Goal: Task Accomplishment & Management: Manage account settings

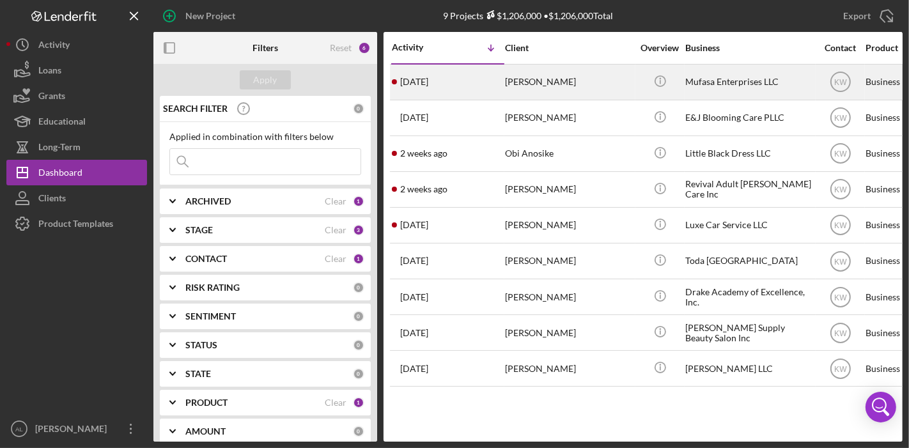
click at [604, 87] on div "[PERSON_NAME]" at bounding box center [569, 82] width 128 height 34
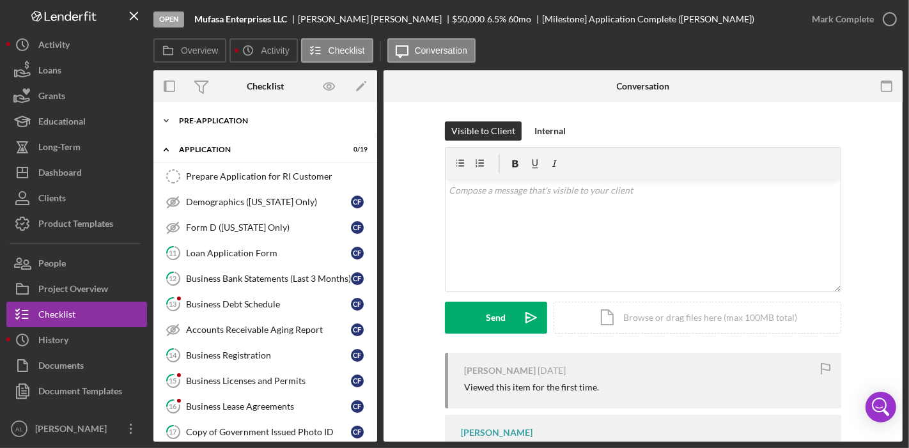
click at [249, 125] on div "Icon/Expander Pre-Application 0 / 12" at bounding box center [265, 121] width 224 height 26
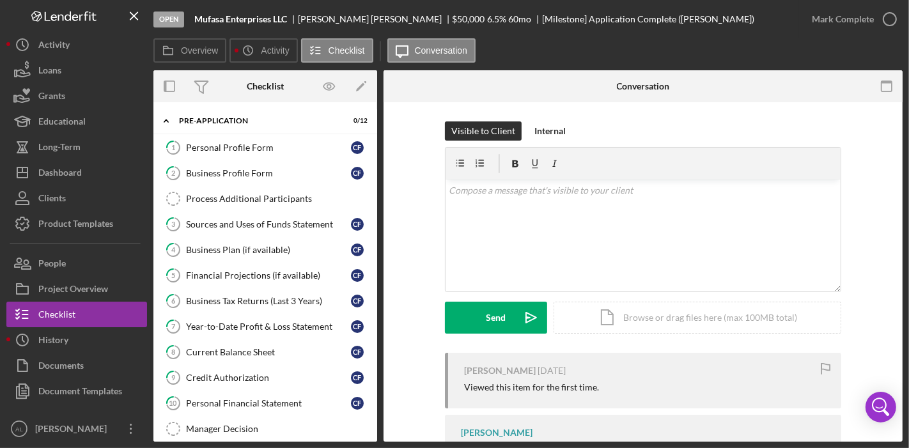
click at [370, 159] on div "1 Personal Profile Form C F 2 Business Profile Form C F Process Additional Part…" at bounding box center [265, 291] width 224 height 313
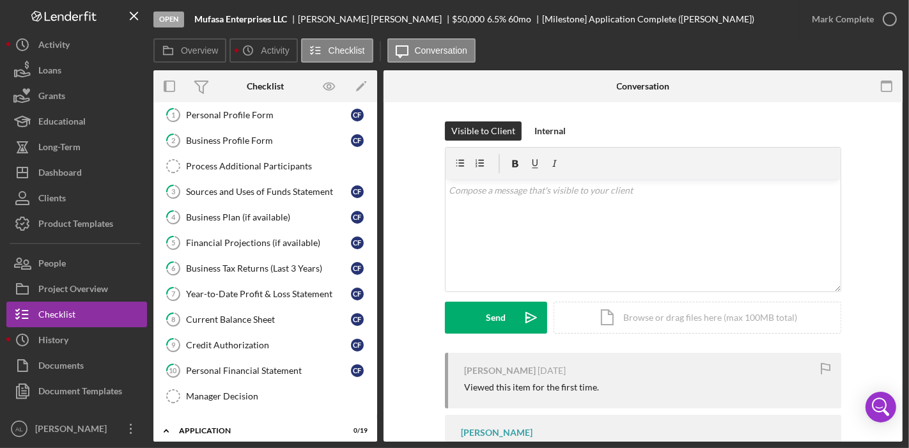
scroll to position [31, 0]
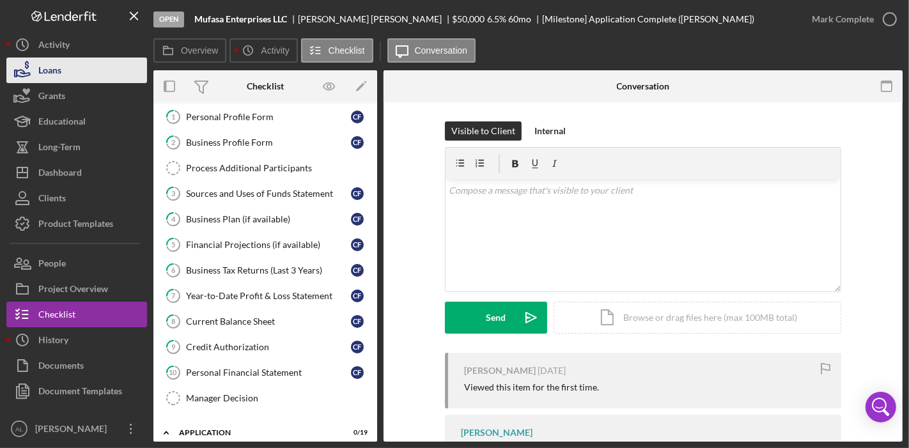
click at [73, 70] on button "Loans" at bounding box center [76, 71] width 141 height 26
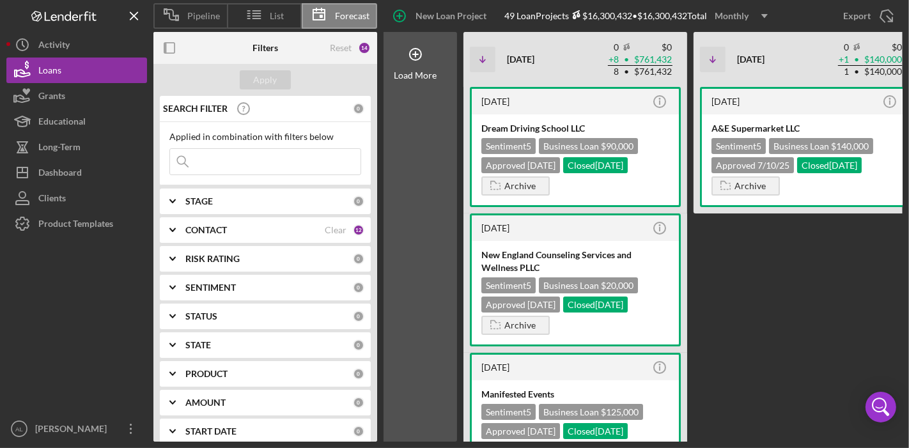
scroll to position [0, 1]
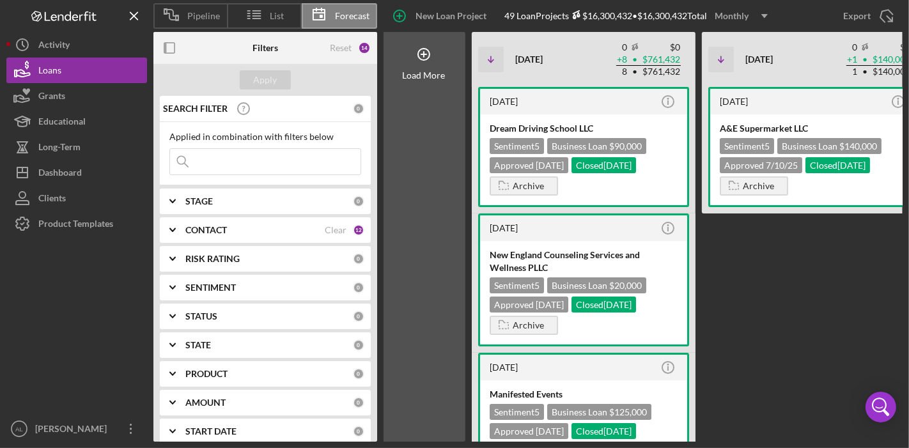
click at [713, 286] on div "[DATE] Icon/Info A&E Supermarket LLC Sentiment 5 Business Loan $140,000 Approve…" at bounding box center [814, 264] width 224 height 355
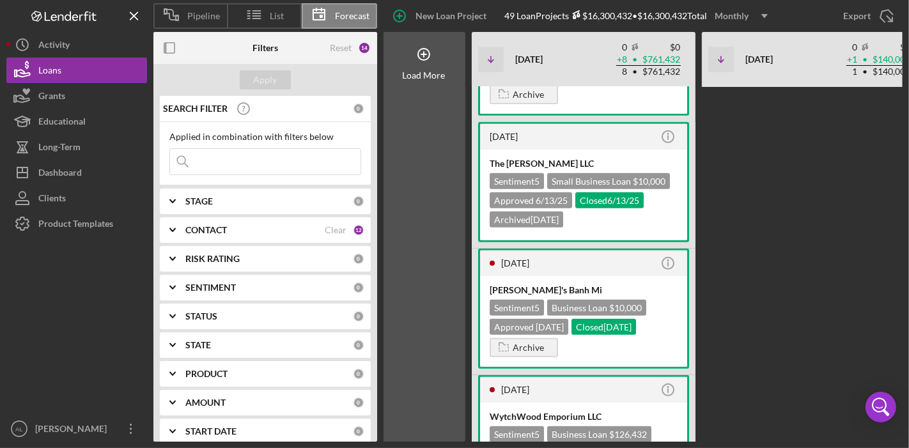
scroll to position [567, 0]
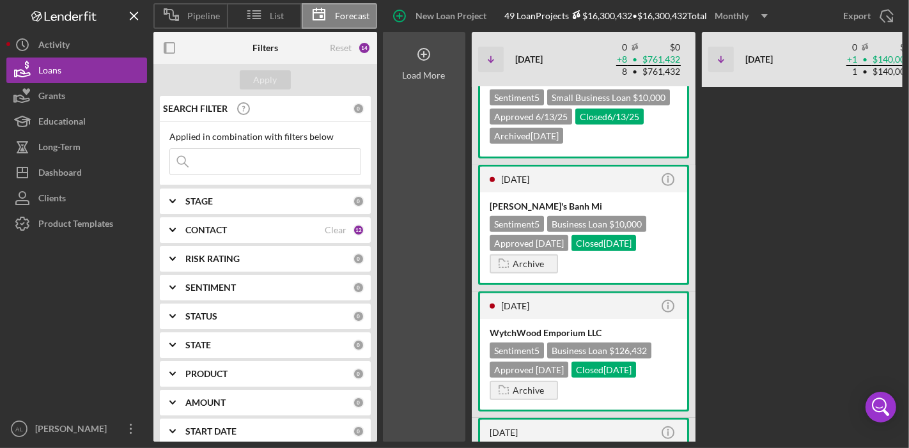
click at [442, 212] on div "Load More" at bounding box center [423, 237] width 83 height 410
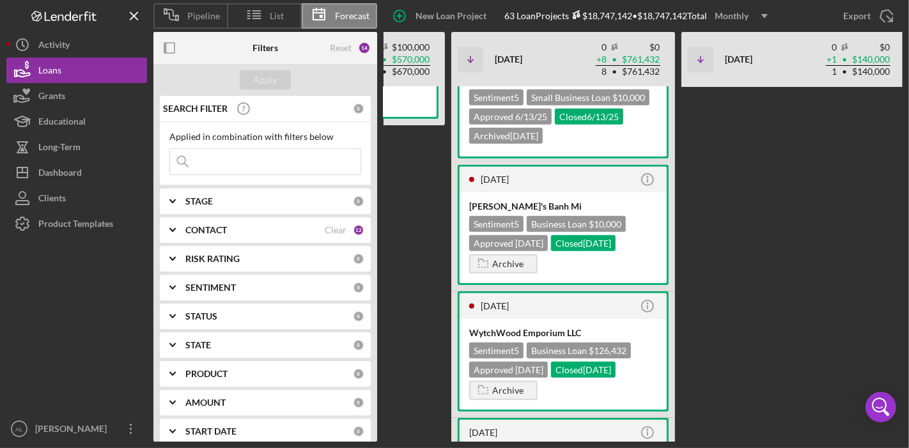
scroll to position [0, 772]
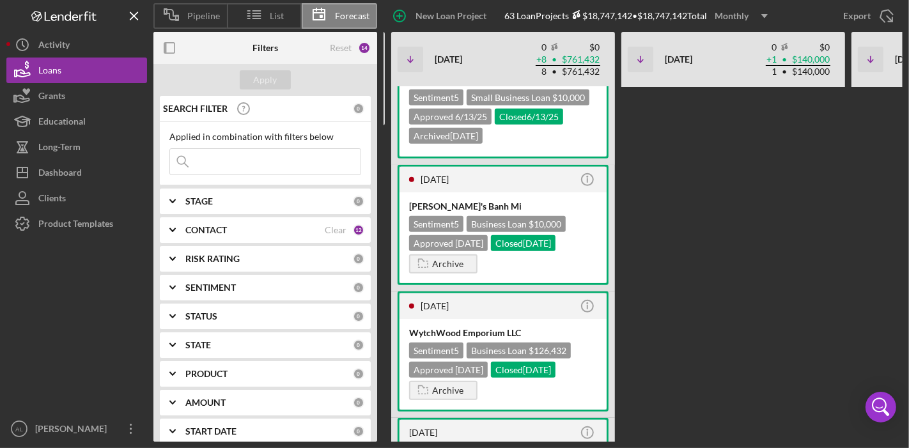
click at [669, 222] on div "[DATE] Icon/Info SOL TAQUERIAS CAMBRIDGE INC Sentiment 5 Business Loan $200,000…" at bounding box center [851, 264] width 2300 height 355
drag, startPoint x: 645, startPoint y: 331, endPoint x: 640, endPoint y: 139, distance: 191.8
click at [640, 139] on div "[DATE] Icon/Info SOL TAQUERIAS CAMBRIDGE INC Sentiment 5 Business Loan $200,000…" at bounding box center [851, 264] width 2300 height 355
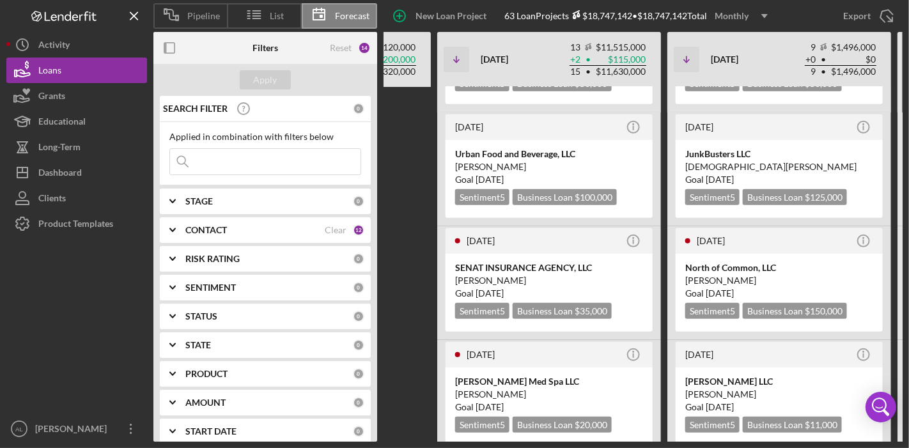
scroll to position [0, 1425]
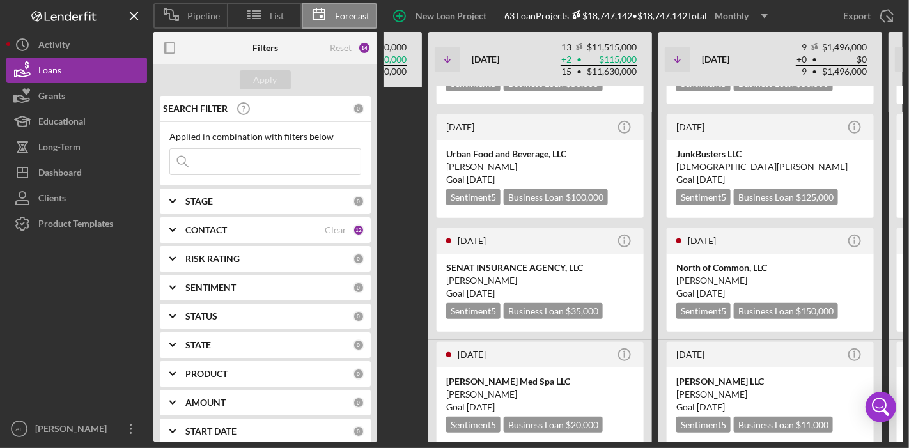
click at [419, 152] on div "[DATE] Icon/Info SOL TAQUERIAS CAMBRIDGE INC Sentiment 5 Business Loan $200,000…" at bounding box center [198, 264] width 2300 height 355
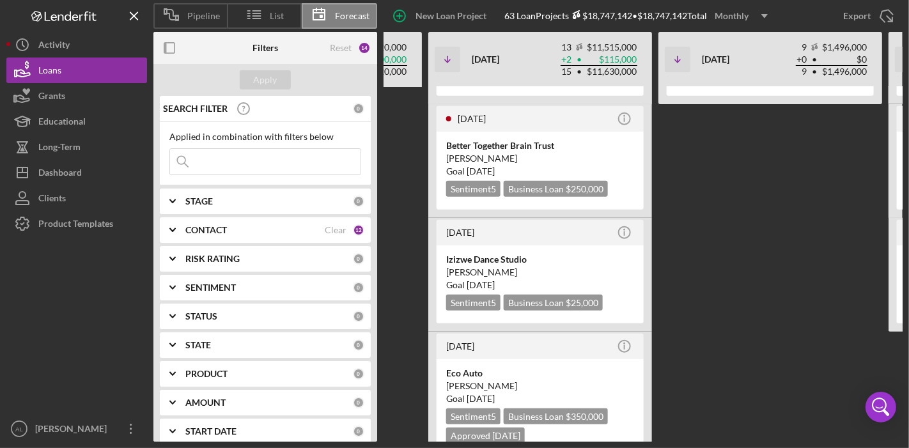
scroll to position [1192, 0]
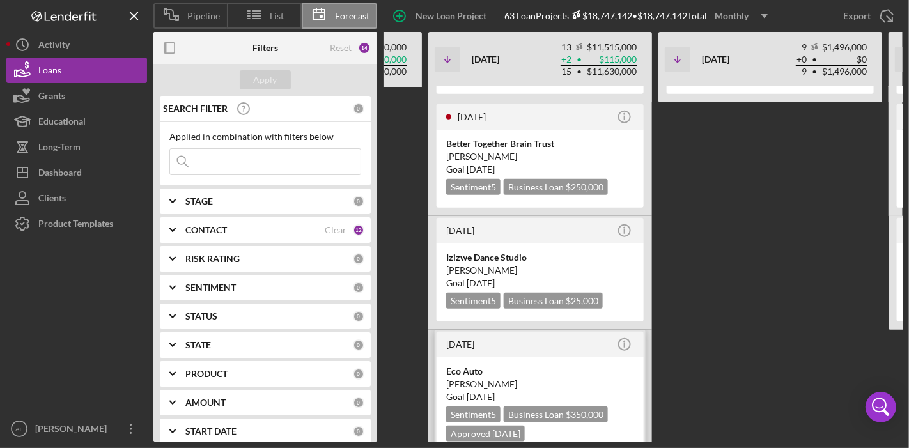
click at [512, 365] on div "Eco Auto" at bounding box center [540, 371] width 188 height 13
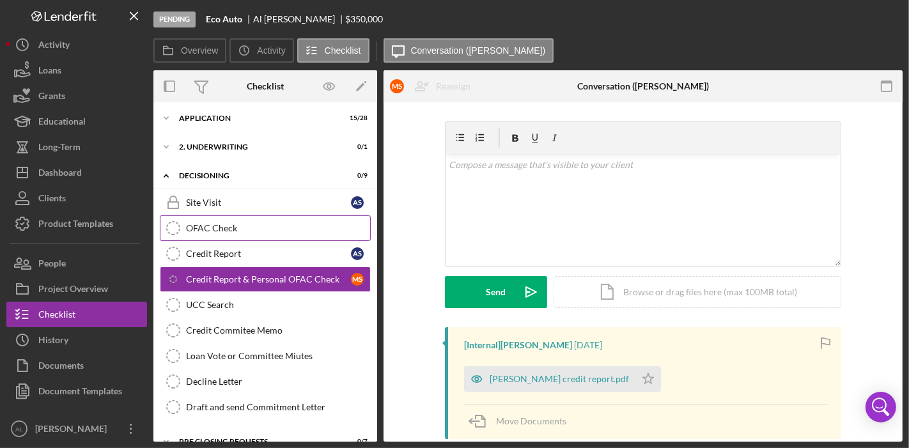
scroll to position [64, 0]
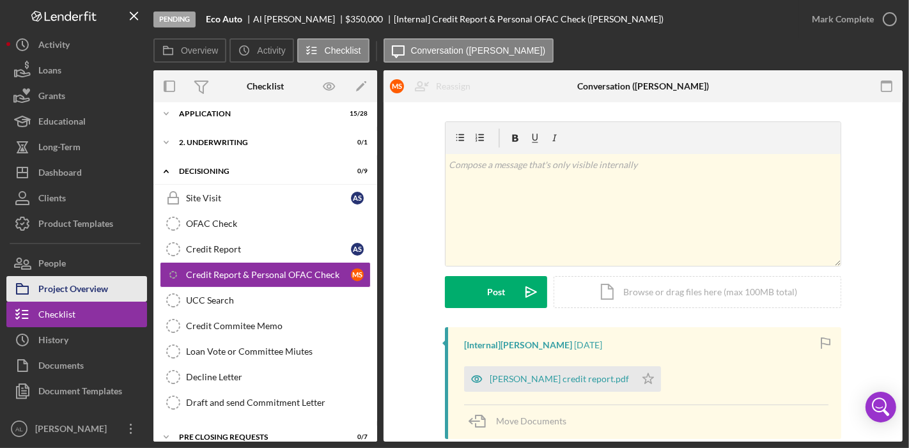
click at [103, 293] on div "Project Overview" at bounding box center [73, 290] width 70 height 29
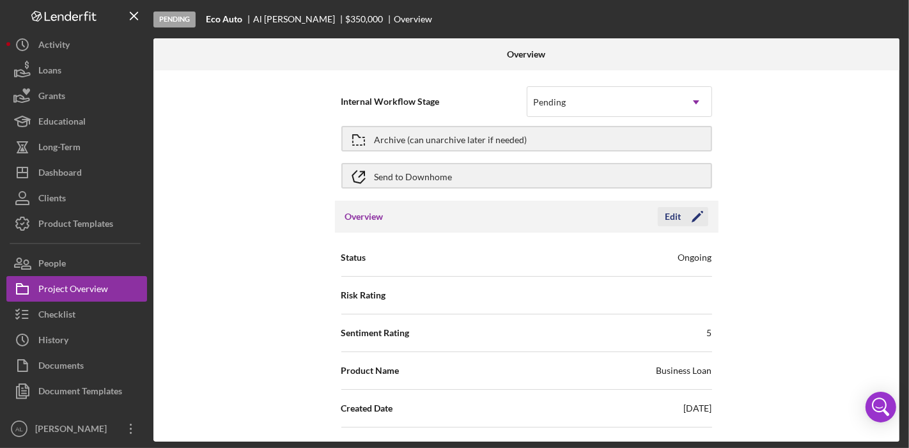
click at [689, 214] on icon "Icon/Edit" at bounding box center [697, 217] width 32 height 32
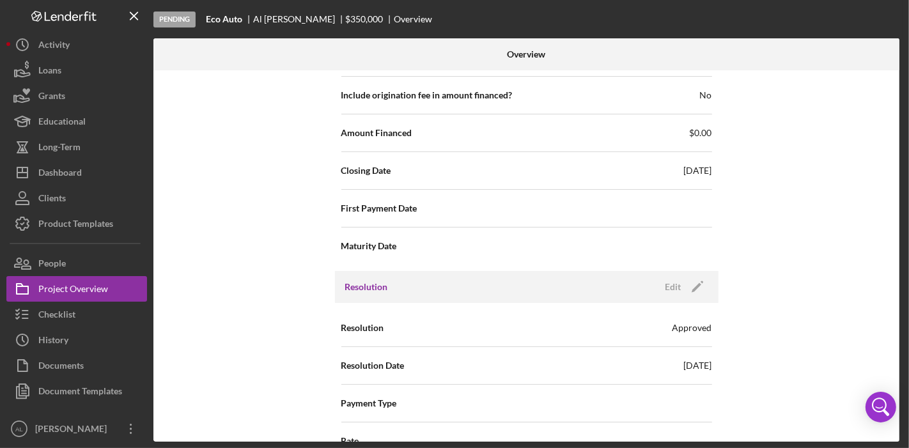
scroll to position [1663, 0]
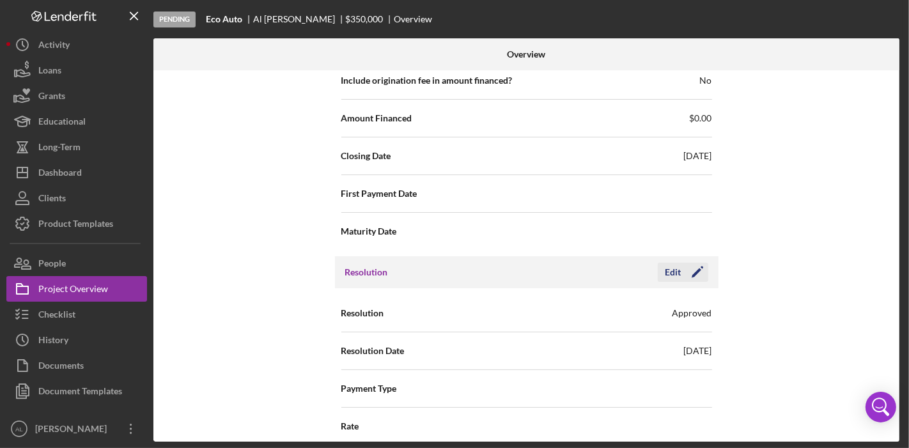
click at [692, 269] on icon "Icon/Edit" at bounding box center [697, 272] width 32 height 32
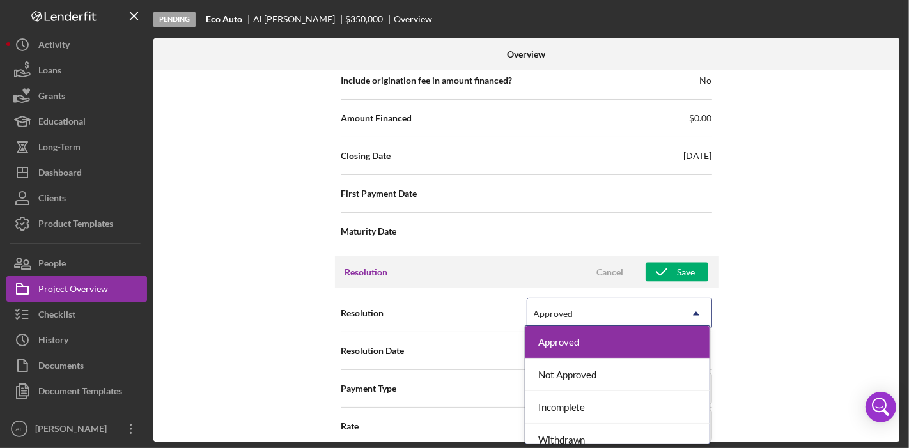
click at [690, 309] on icon "Icon/Dropdown Arrow" at bounding box center [696, 313] width 31 height 31
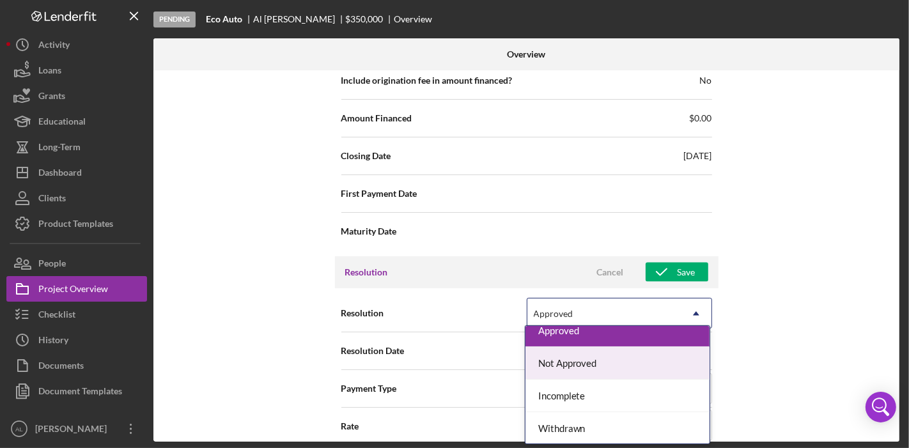
click at [622, 369] on div "Not Approved" at bounding box center [617, 363] width 184 height 33
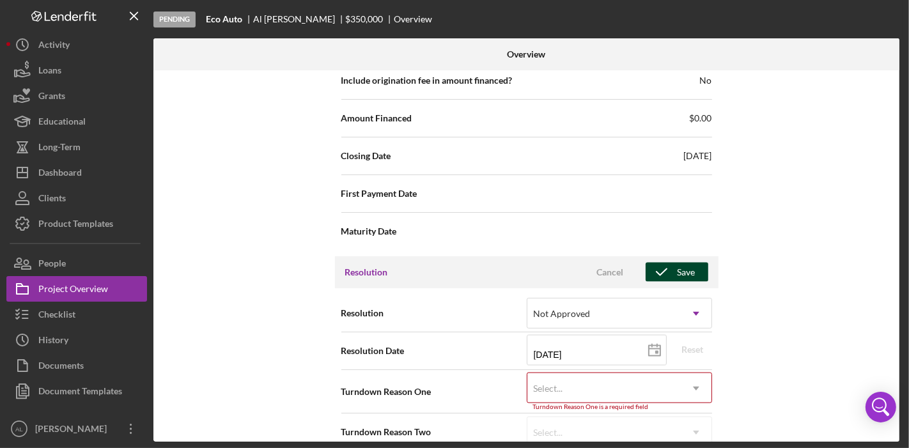
click at [677, 269] on div "Save" at bounding box center [686, 272] width 18 height 19
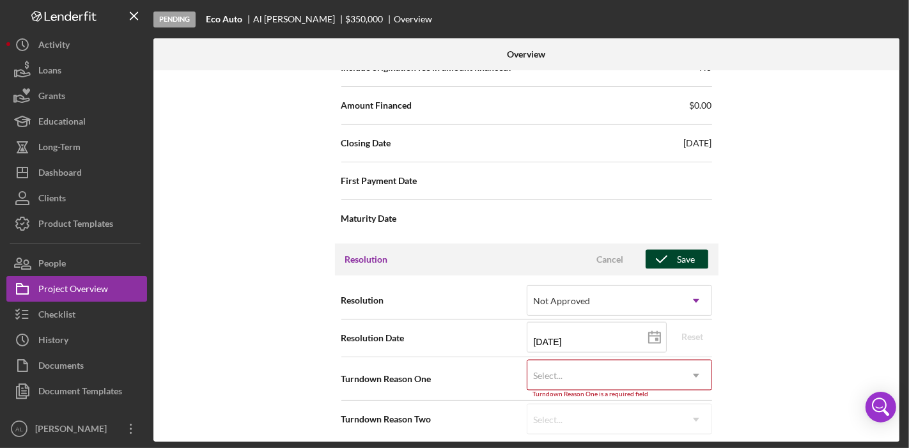
click at [668, 251] on icon "button" at bounding box center [661, 259] width 32 height 32
click at [701, 360] on icon "Icon/Dropdown Arrow" at bounding box center [696, 375] width 31 height 31
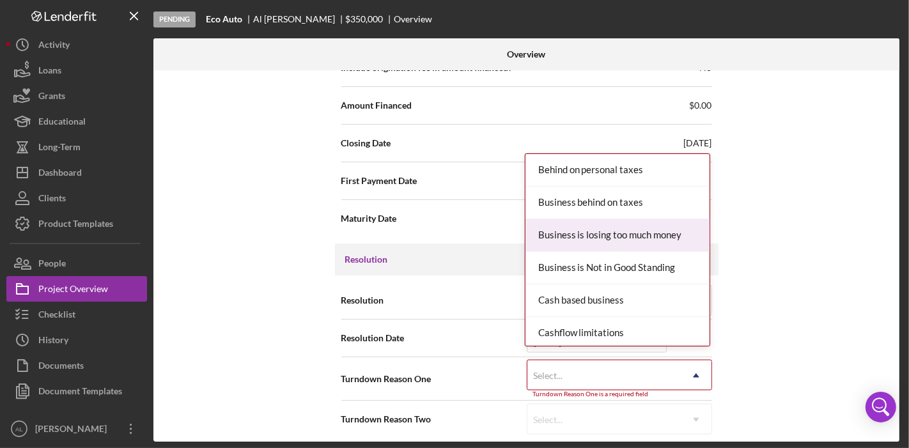
click at [659, 228] on div "Business is losing too much money" at bounding box center [617, 235] width 184 height 33
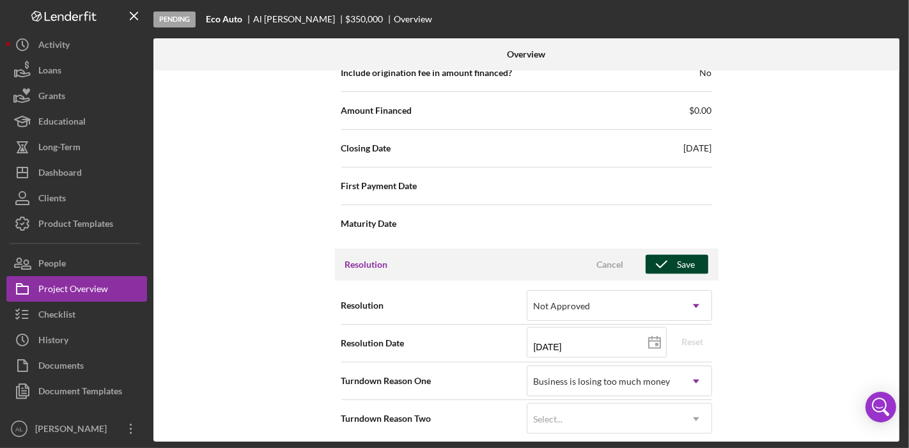
click at [672, 252] on icon "button" at bounding box center [661, 265] width 32 height 32
type textarea "Hello, Don't forget to log in to see the progress of your loan"
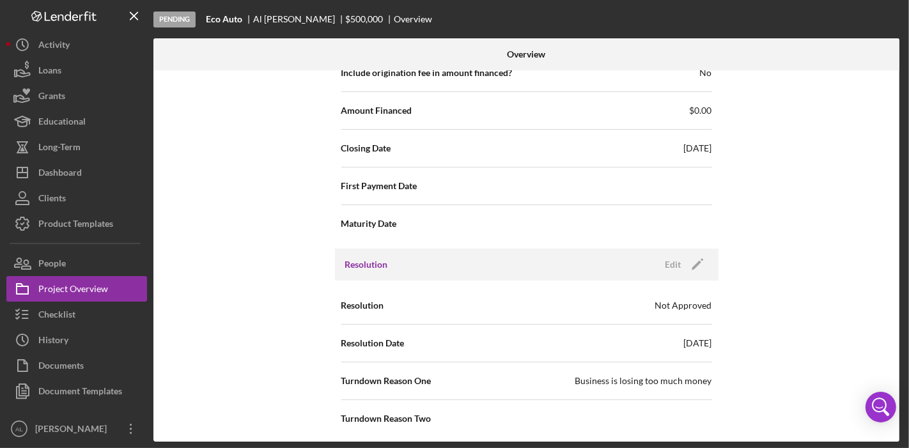
click at [214, 238] on div "Internal Workflow Stage Pending Icon/Dropdown Arrow Archive (can unarchive late…" at bounding box center [526, 255] width 746 height 371
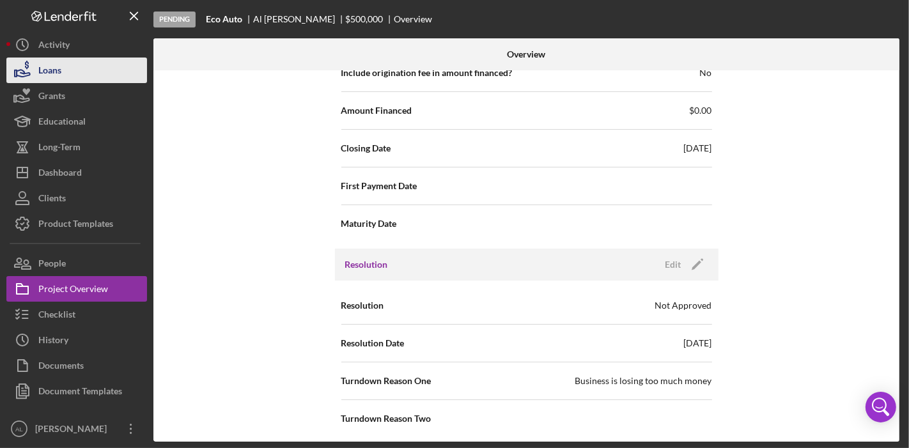
click at [84, 70] on button "Loans" at bounding box center [76, 71] width 141 height 26
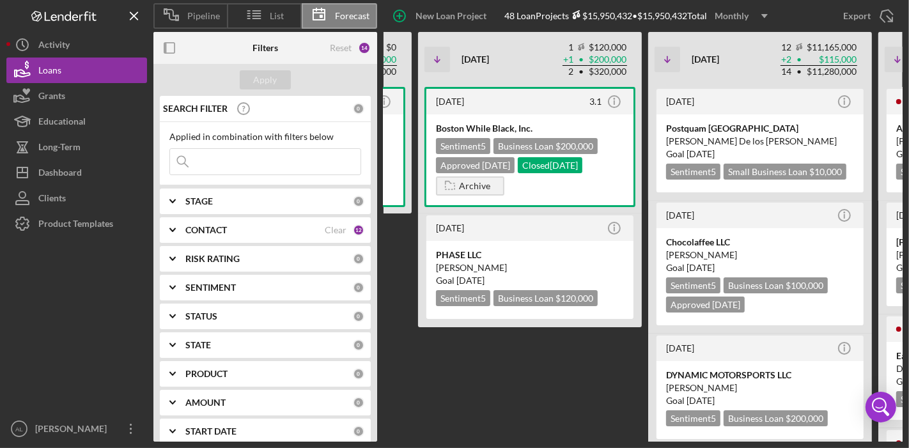
scroll to position [0, 497]
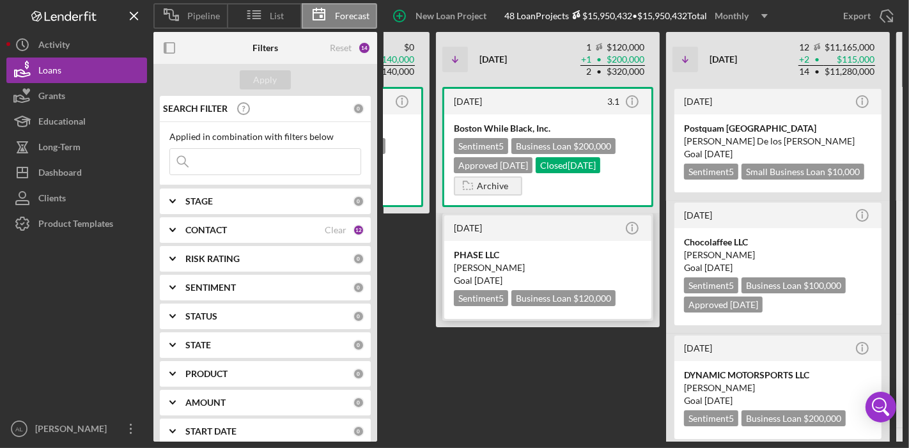
click at [578, 249] on div "PHASE LLC" at bounding box center [548, 255] width 188 height 13
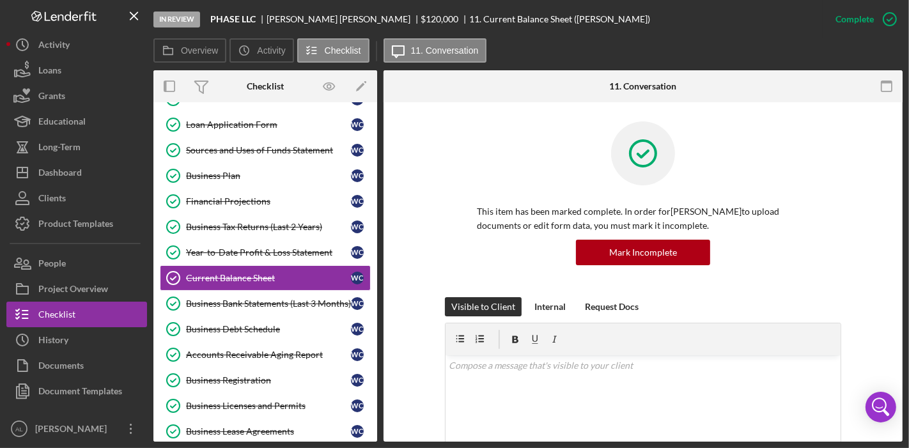
scroll to position [177, 0]
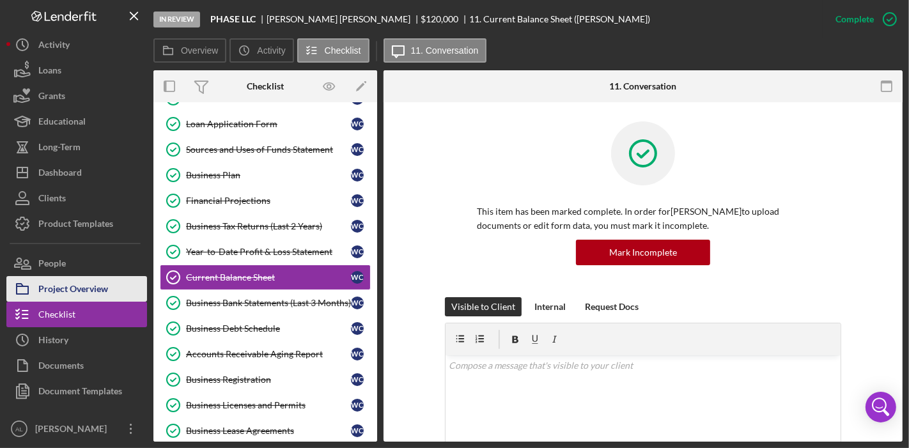
click at [95, 291] on div "Project Overview" at bounding box center [73, 290] width 70 height 29
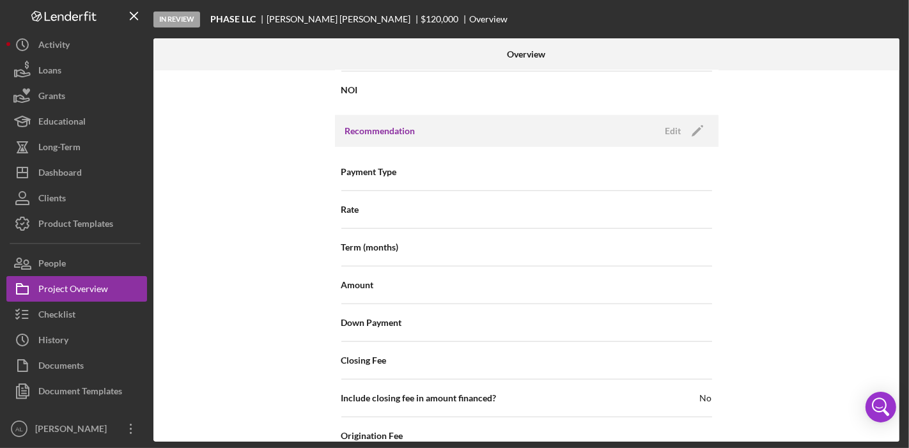
scroll to position [1034, 0]
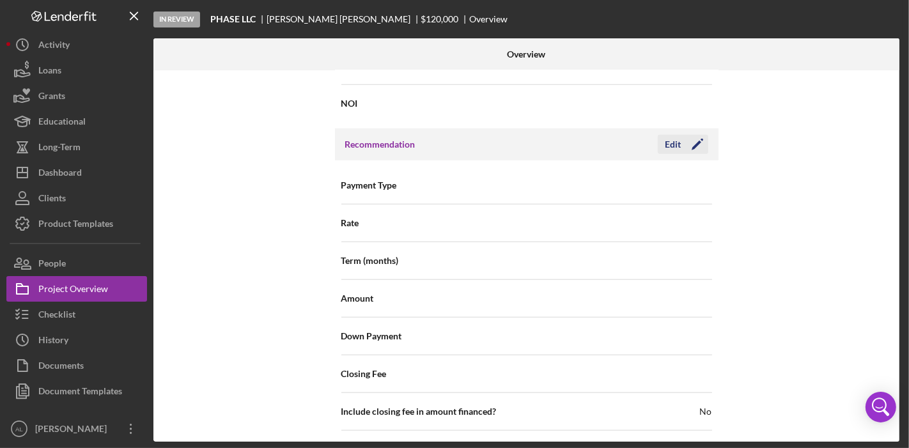
click at [697, 135] on icon "Icon/Edit" at bounding box center [697, 144] width 32 height 32
click at [801, 217] on div "Internal Workflow Stage In Review Icon/Dropdown Arrow Archive (can unarchive la…" at bounding box center [526, 255] width 746 height 371
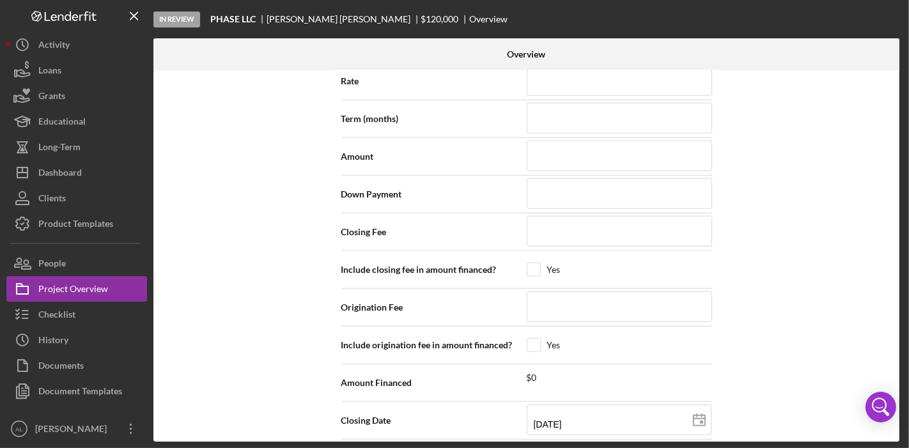
scroll to position [1205, 0]
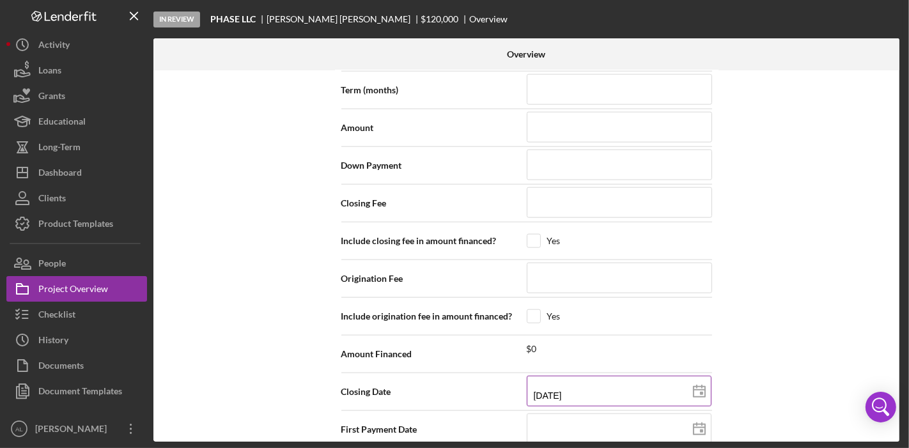
click at [706, 376] on icon at bounding box center [699, 392] width 32 height 32
type input "[DATE]"
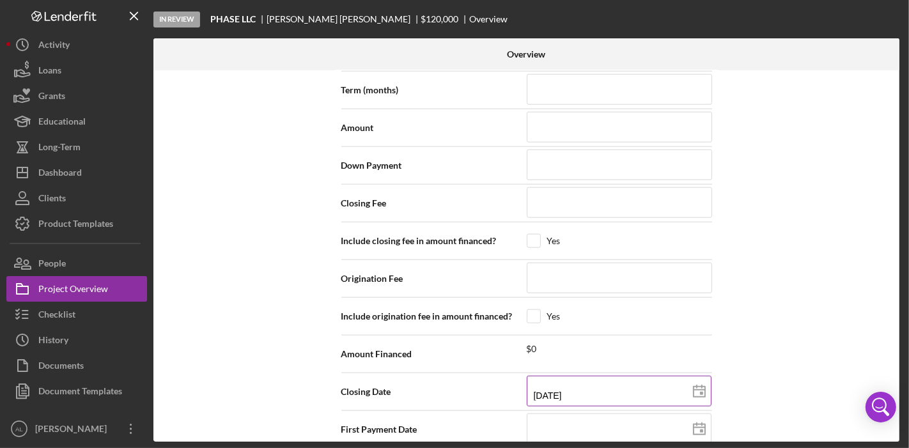
type input "[DATE]"
click at [770, 280] on div "Internal Workflow Stage In Review Icon/Dropdown Arrow Archive (can unarchive la…" at bounding box center [526, 255] width 746 height 371
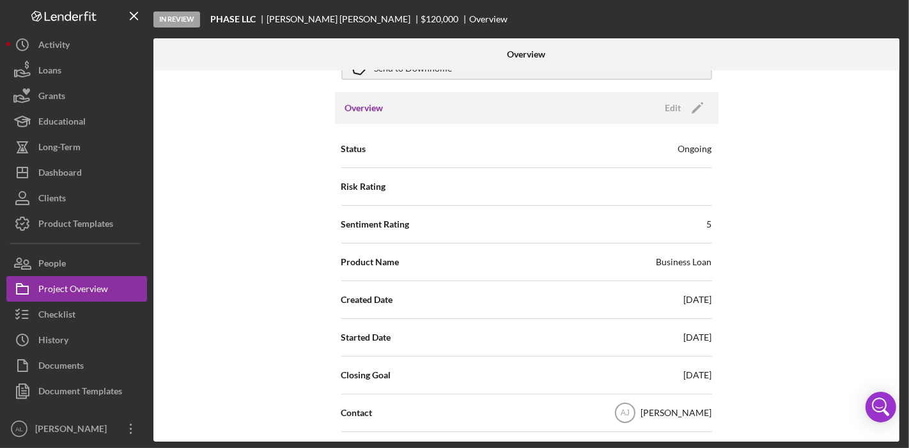
scroll to position [0, 0]
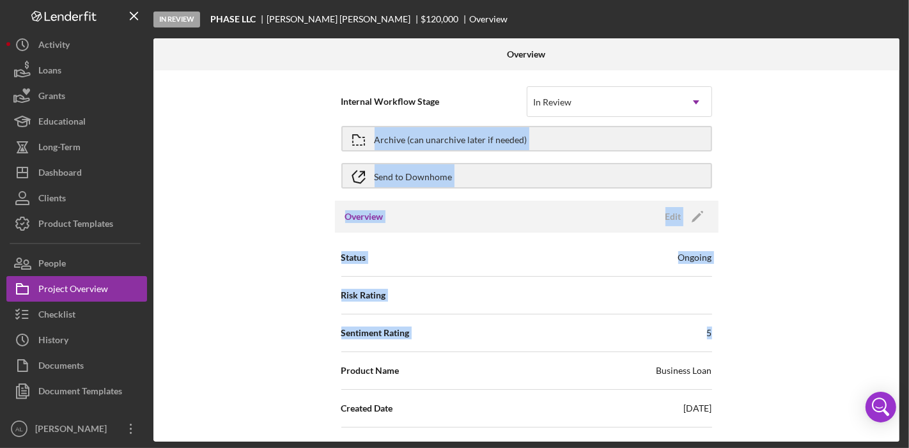
drag, startPoint x: 895, startPoint y: 109, endPoint x: 908, endPoint y: 339, distance: 231.1
click at [908, 339] on div "In Review PHASE LLC [PERSON_NAME] $120,000 $120,000 Overview Overview Internal …" at bounding box center [454, 224] width 909 height 448
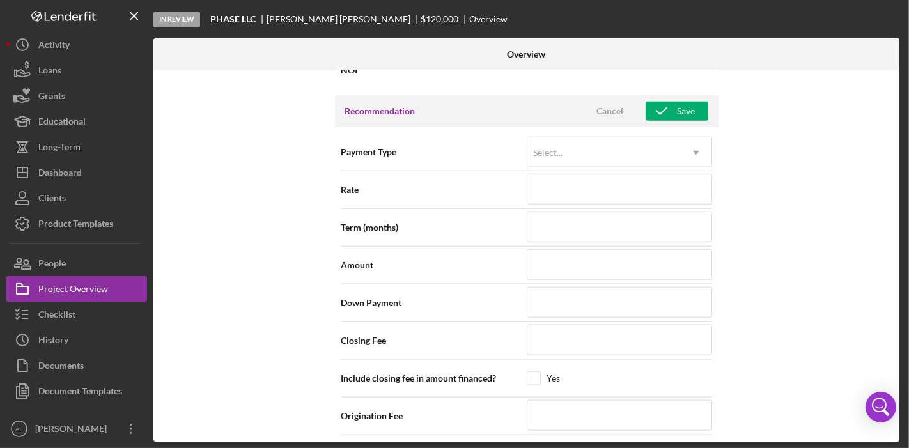
scroll to position [1096, 0]
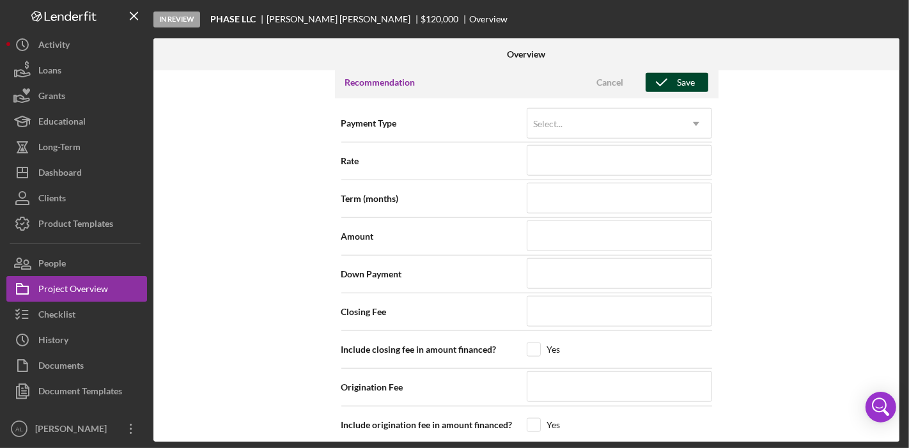
click at [685, 79] on div "Save" at bounding box center [686, 82] width 18 height 19
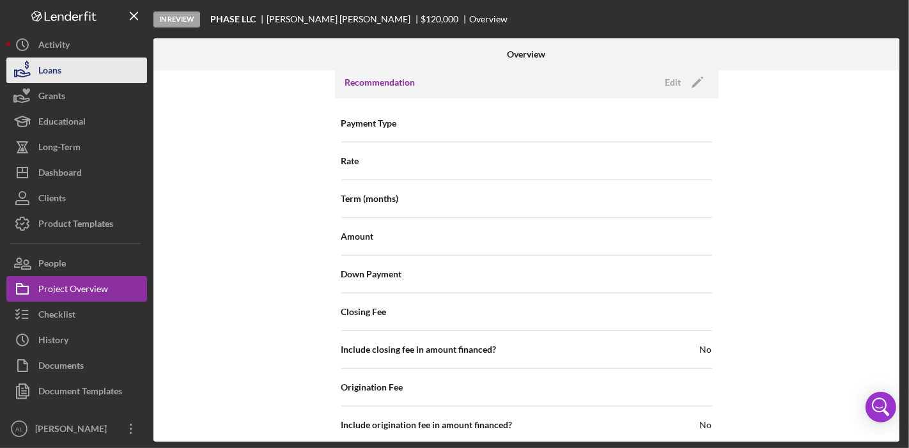
click at [68, 66] on button "Loans" at bounding box center [76, 71] width 141 height 26
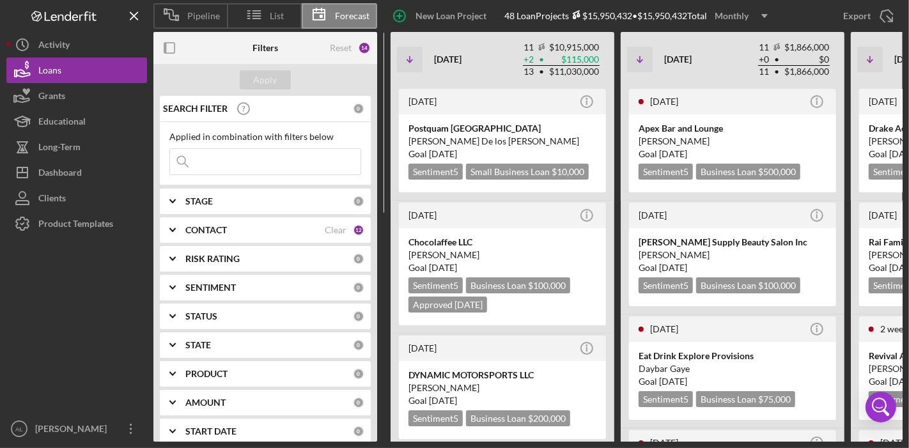
scroll to position [0, 771]
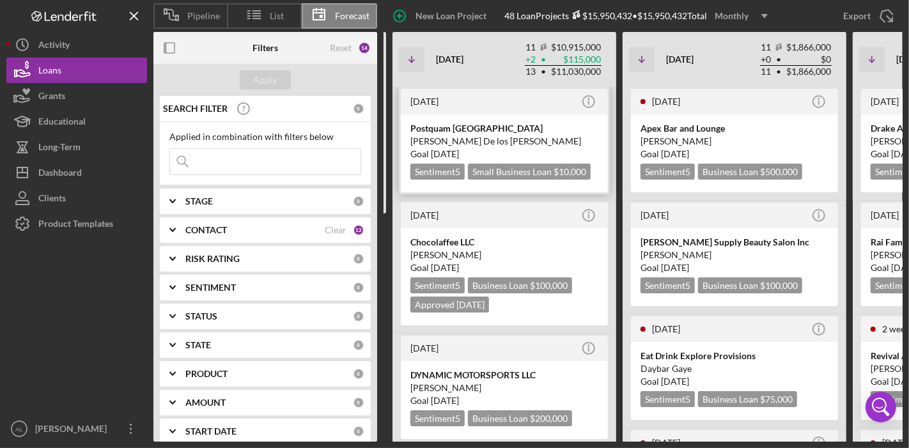
click at [520, 130] on div "Postquam [GEOGRAPHIC_DATA]" at bounding box center [504, 128] width 188 height 13
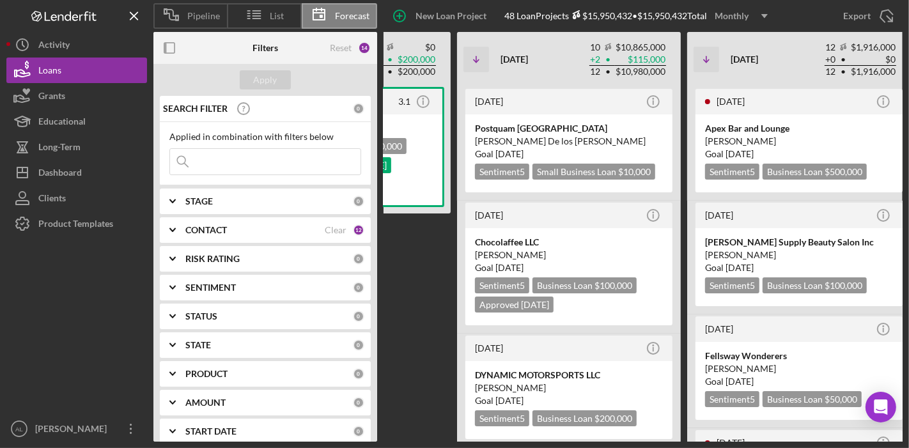
scroll to position [0, 697]
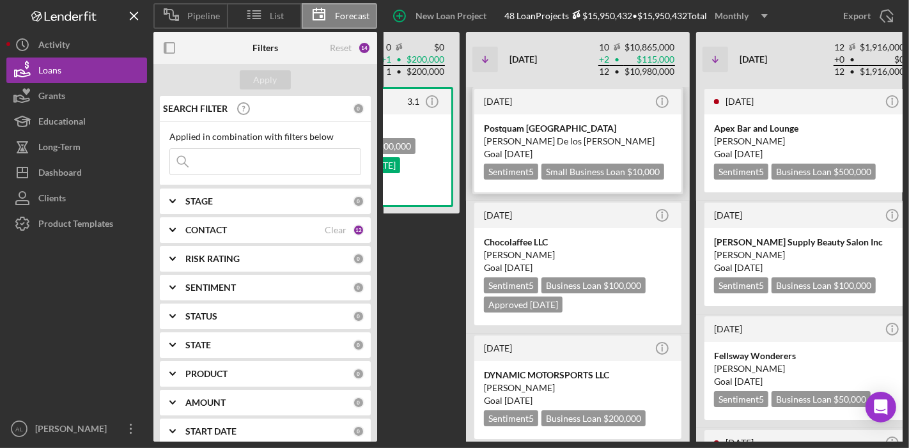
click at [597, 132] on div "Postquam [GEOGRAPHIC_DATA]" at bounding box center [578, 128] width 188 height 13
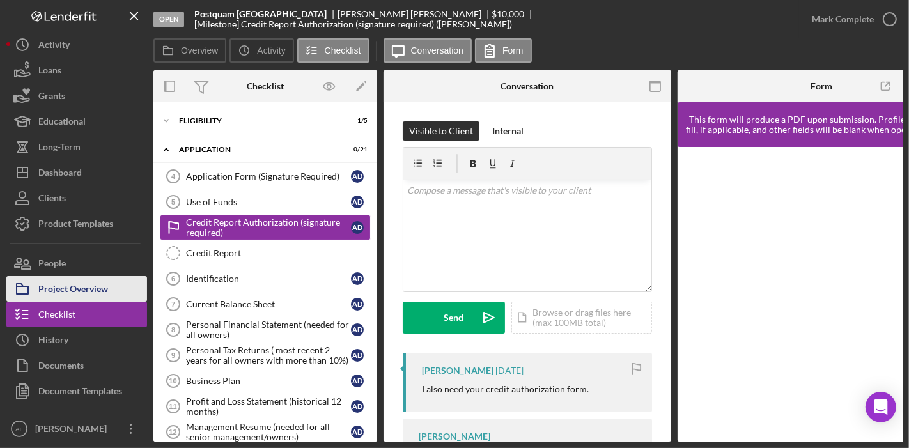
click at [93, 286] on div "Project Overview" at bounding box center [73, 290] width 70 height 29
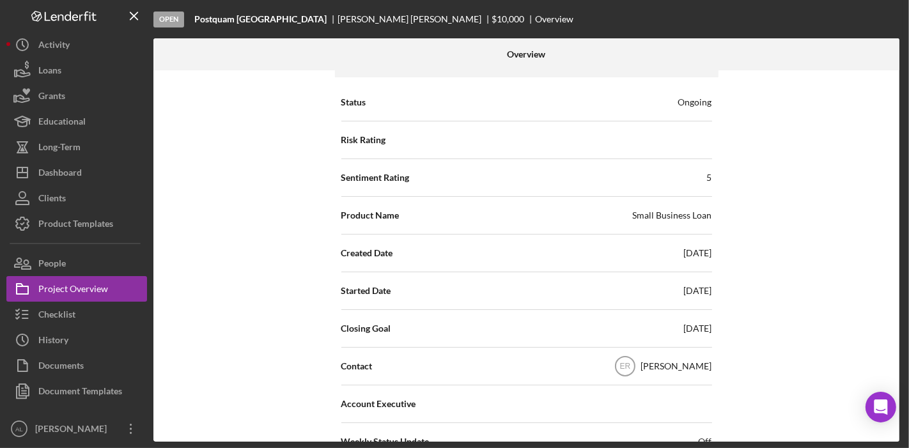
scroll to position [153, 0]
drag, startPoint x: 321, startPoint y: 72, endPoint x: 263, endPoint y: 73, distance: 58.2
click at [263, 73] on div "Internal Workflow Stage Open Icon/Dropdown Arrow Archive (can unarchive later i…" at bounding box center [526, 255] width 746 height 371
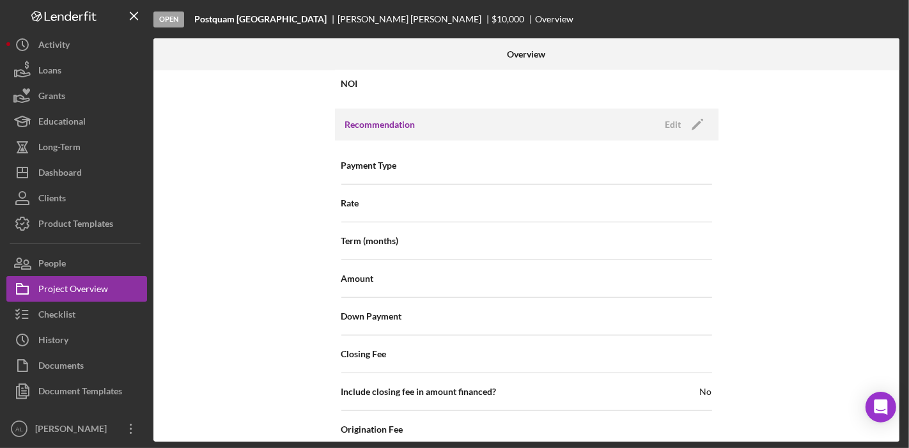
scroll to position [1049, 0]
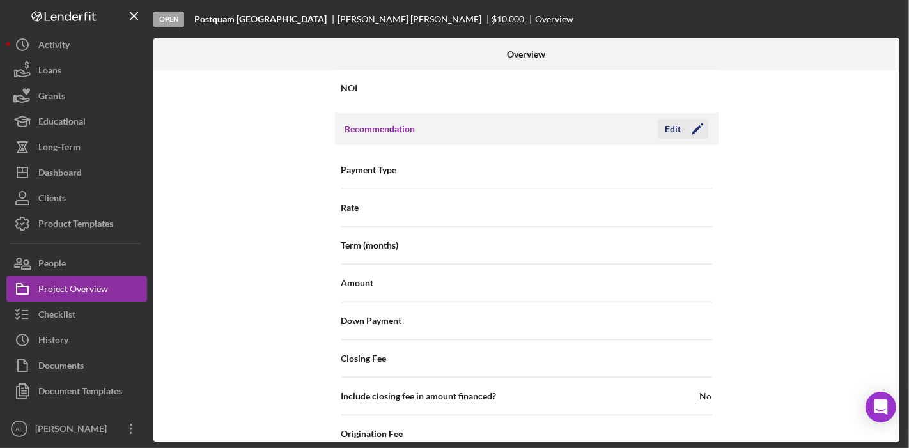
click at [698, 119] on icon "Icon/Edit" at bounding box center [697, 129] width 32 height 32
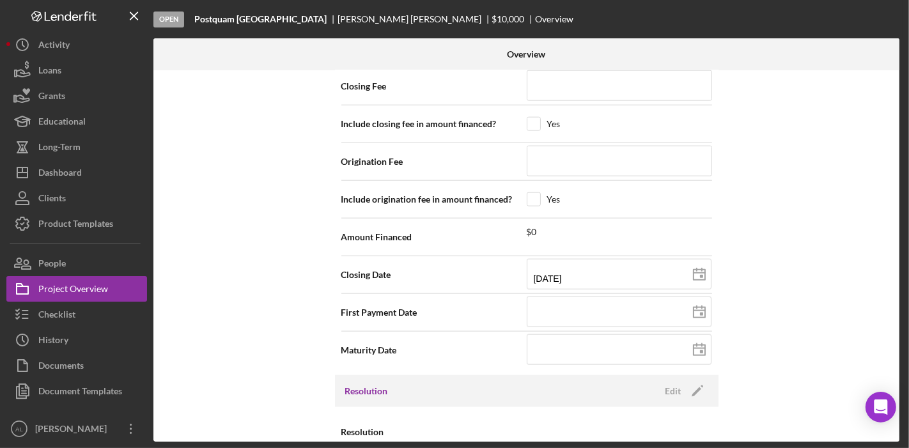
scroll to position [1375, 0]
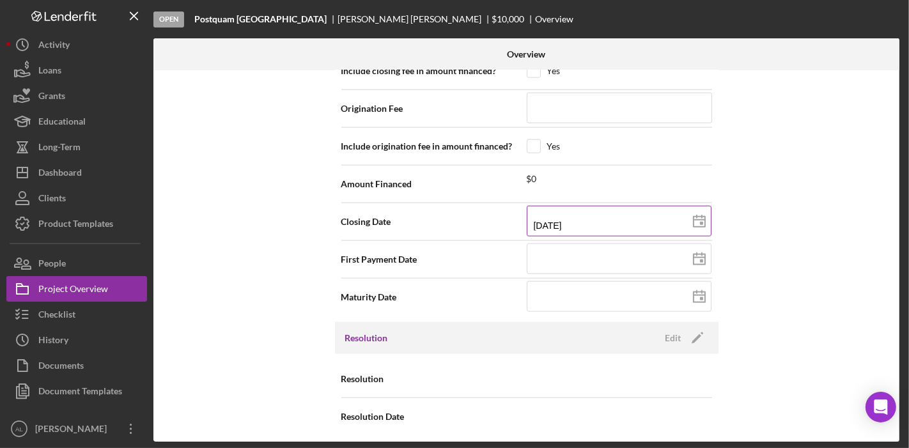
click at [695, 217] on icon at bounding box center [699, 222] width 32 height 32
type input "10/30/2025"
type input "2025-10-30"
type input "10/23/2025"
type input "2025-10-23"
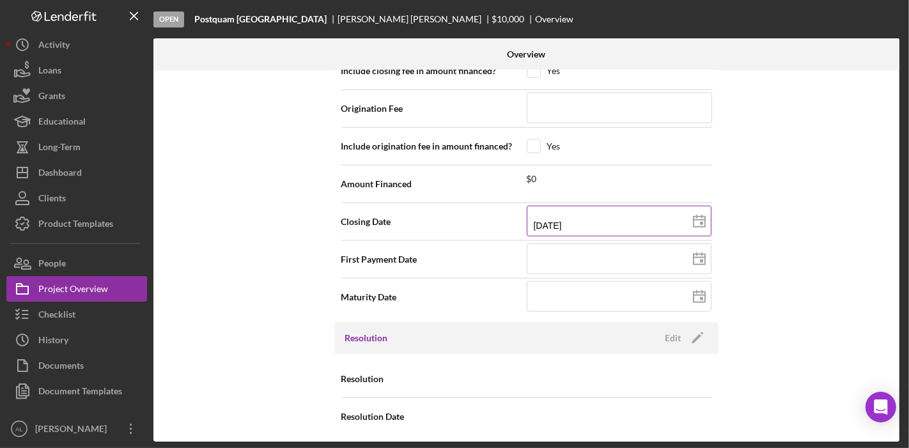
type input "2025-10-23"
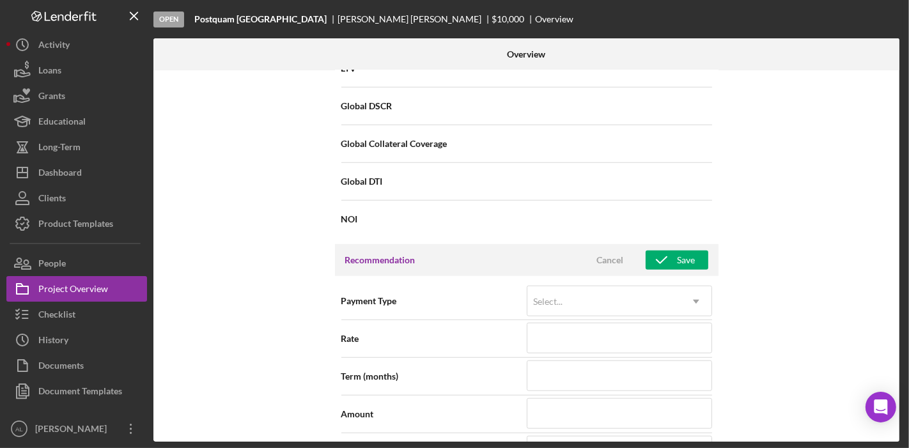
scroll to position [923, 0]
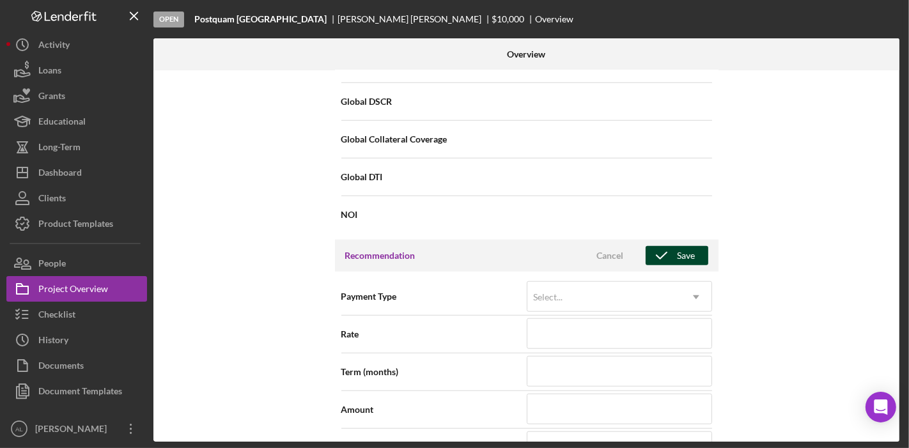
click at [685, 250] on div "Save" at bounding box center [686, 255] width 18 height 19
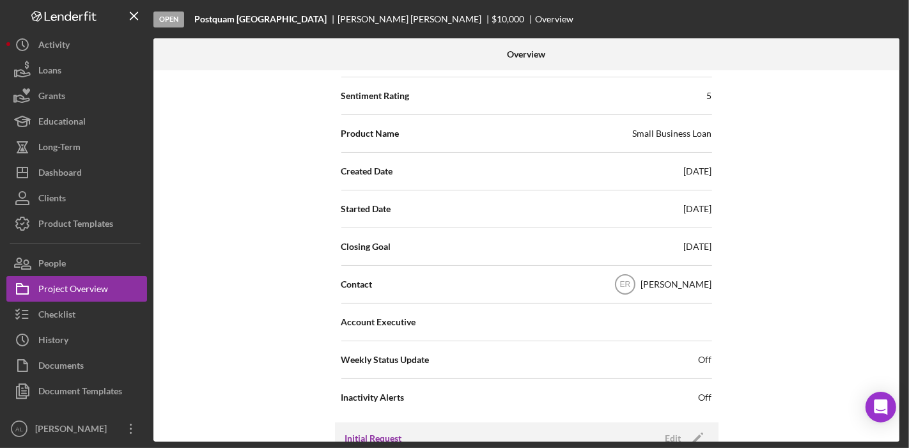
scroll to position [0, 0]
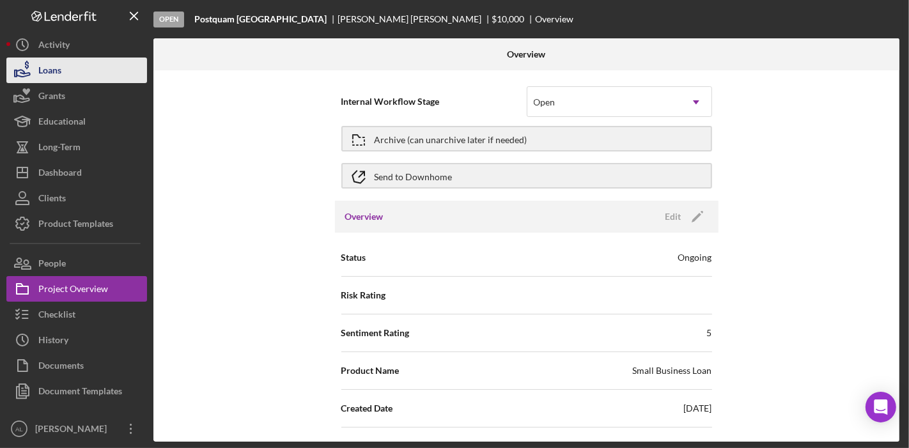
click at [45, 72] on div "Loans" at bounding box center [49, 72] width 23 height 29
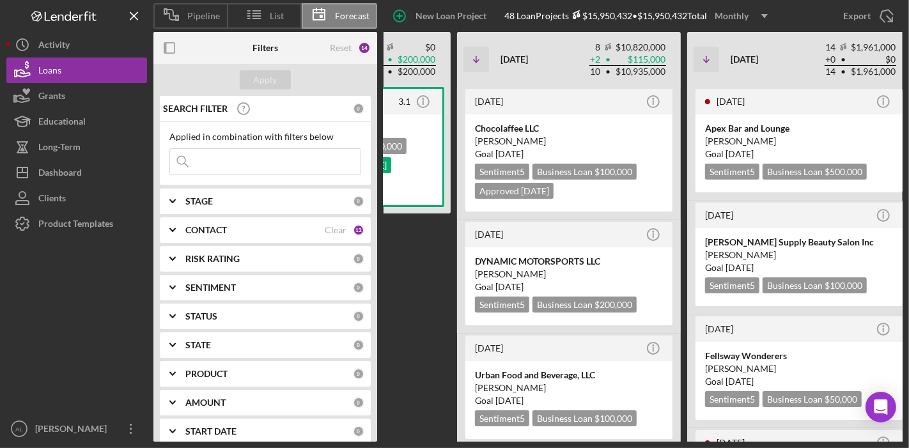
scroll to position [0, 707]
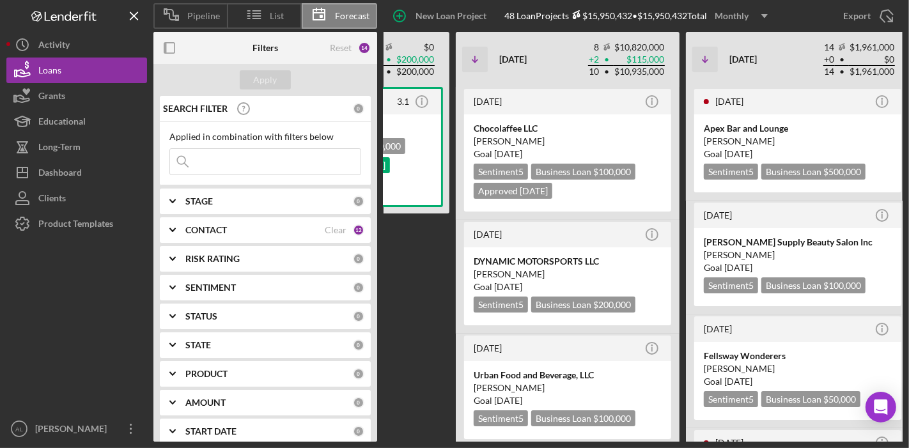
click at [430, 286] on div "5 months ago 3.1 Icon/Info Boston While Black, Inc. Sentiment 5 Business Loan $…" at bounding box center [338, 264] width 224 height 355
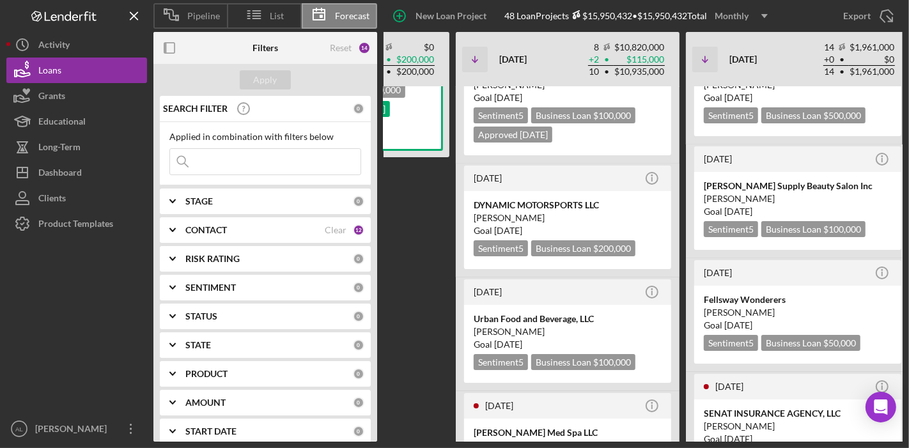
scroll to position [85, 0]
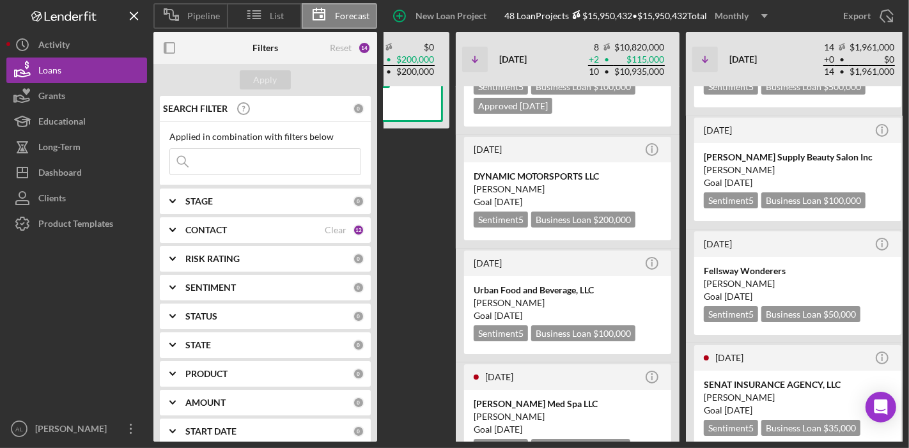
click at [425, 225] on div "5 months ago 3.1 Icon/Info Boston While Black, Inc. Sentiment 5 Business Loan $…" at bounding box center [338, 179] width 224 height 355
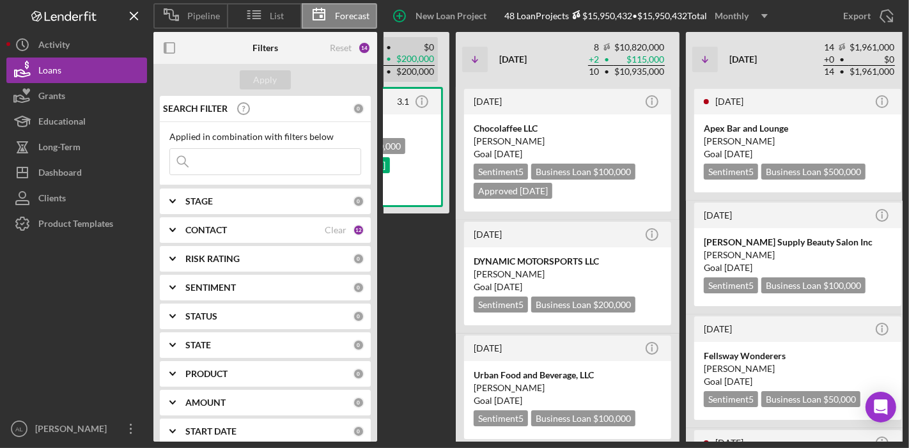
drag, startPoint x: 433, startPoint y: 253, endPoint x: 440, endPoint y: 52, distance: 201.4
click at [440, 52] on div "Icon/Table Sort Arrow Jun 2025 0 $0 + 8 • $761,432 8 • $761,432 Non-Adjusted Cl…" at bounding box center [570, 237] width 1610 height 410
click at [410, 282] on div "5 months ago 3.1 Icon/Info Boston While Black, Inc. Sentiment 5 Business Loan $…" at bounding box center [338, 264] width 224 height 355
click at [522, 265] on div "DYNAMIC MOTORSPORTS LLC" at bounding box center [568, 261] width 188 height 13
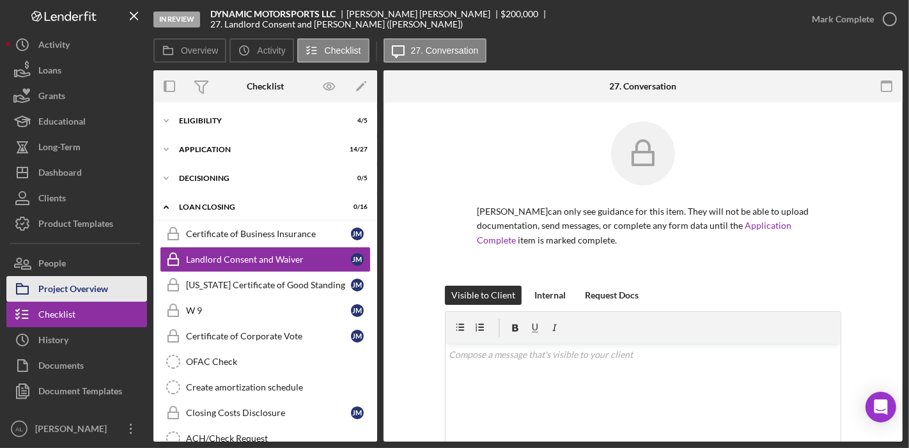
click at [69, 289] on div "Project Overview" at bounding box center [73, 290] width 70 height 29
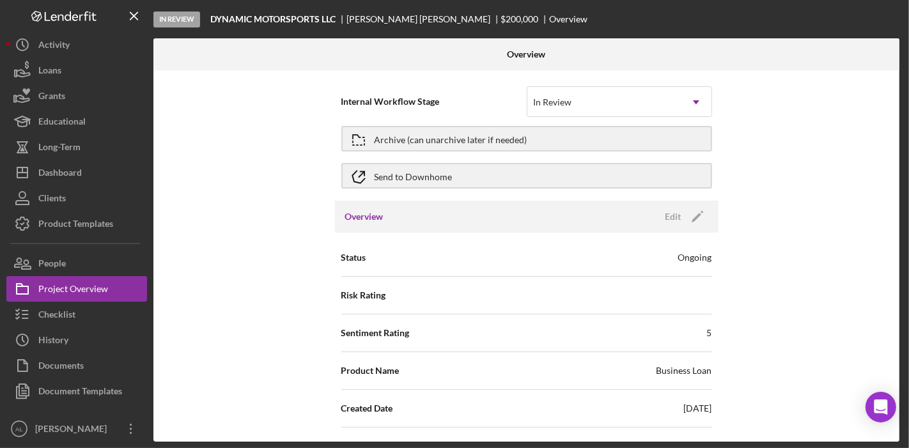
drag, startPoint x: 893, startPoint y: 137, endPoint x: 898, endPoint y: 156, distance: 19.2
click at [898, 156] on div "Internal Workflow Stage In Review Icon/Dropdown Arrow Archive (can unarchive la…" at bounding box center [526, 255] width 746 height 371
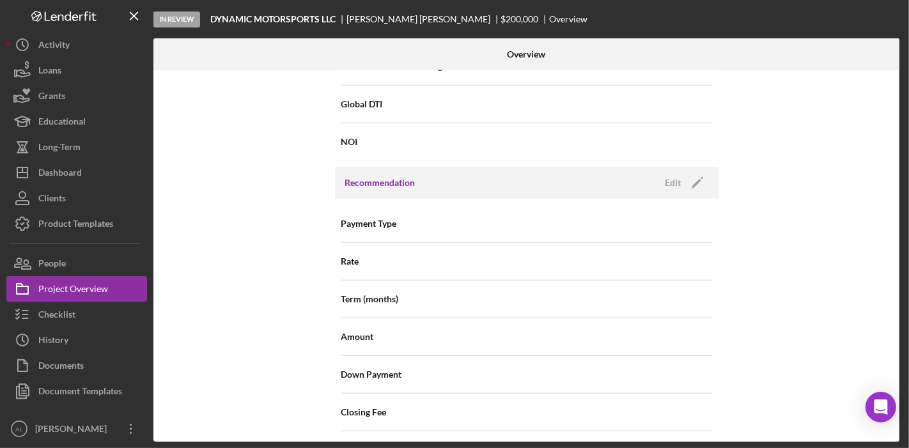
scroll to position [1136, 0]
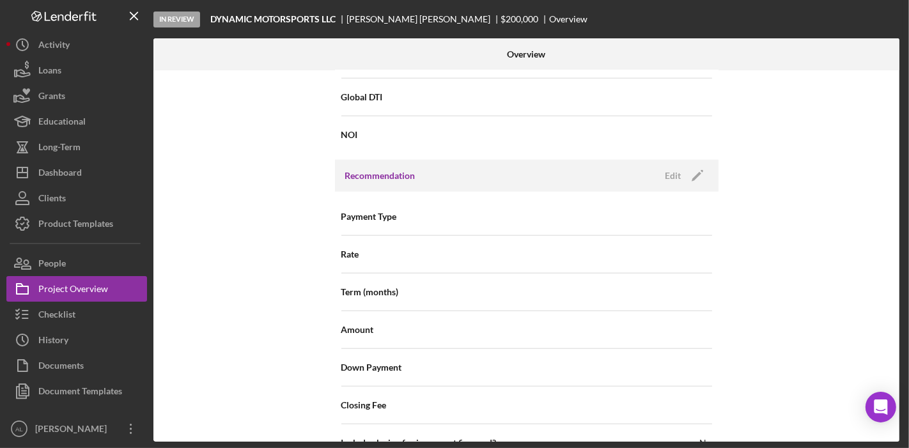
click at [891, 320] on div "Internal Workflow Stage In Review Icon/Dropdown Arrow Archive (can unarchive la…" at bounding box center [526, 255] width 746 height 371
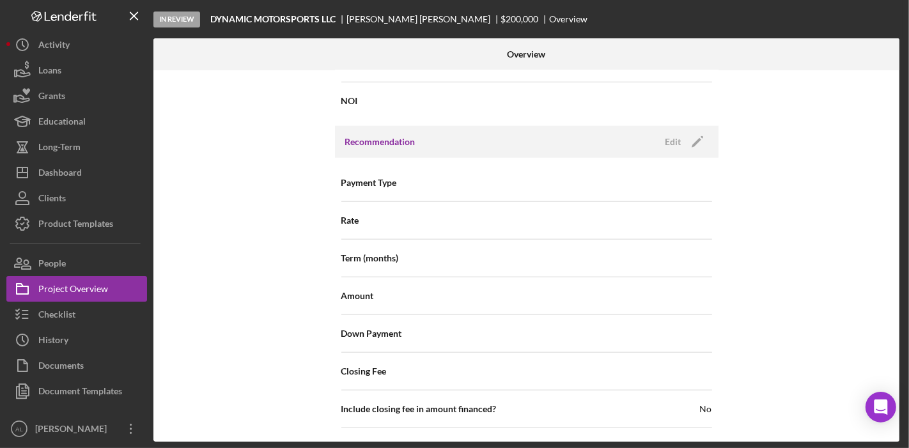
scroll to position [1139, 0]
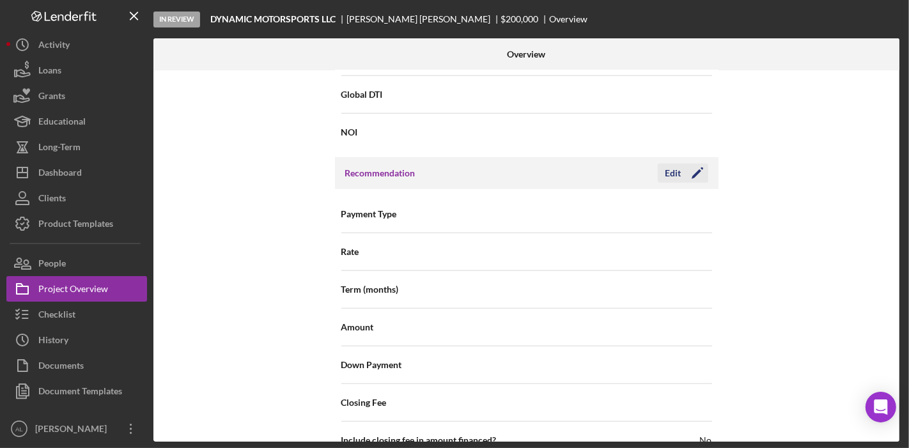
click at [691, 169] on icon "Icon/Edit" at bounding box center [697, 173] width 32 height 32
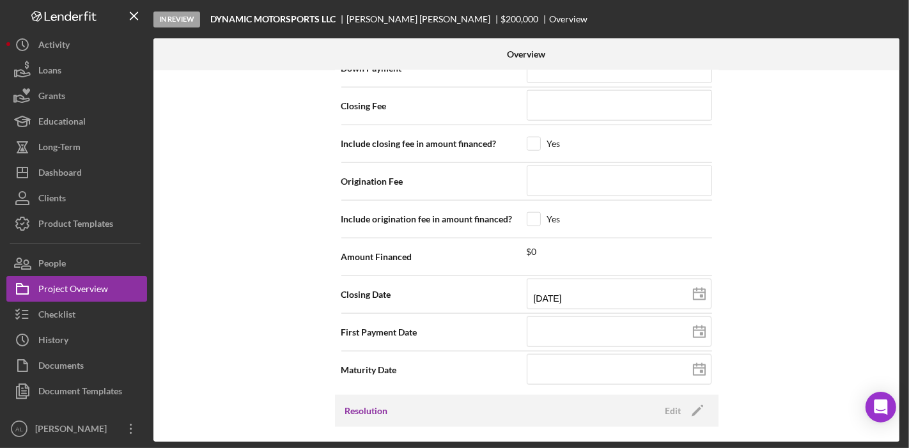
scroll to position [1438, 0]
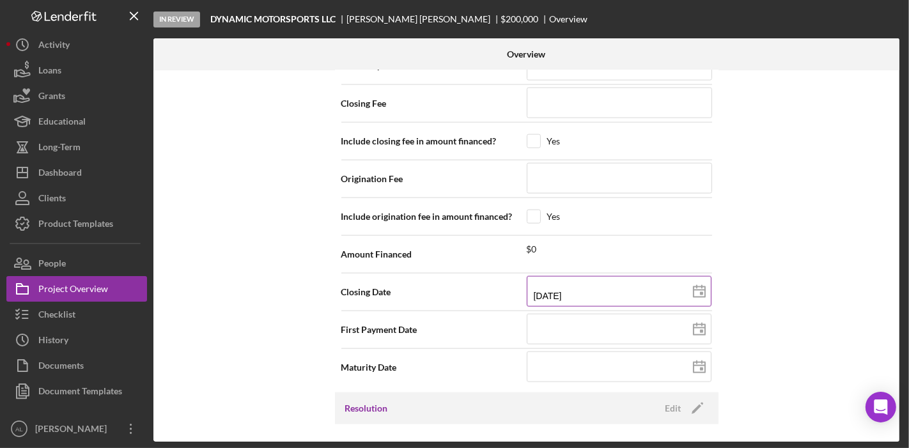
click at [693, 290] on polygon at bounding box center [699, 292] width 12 height 10
type input "10/30/2025"
type input "2025-10-30"
type input "2025-10-16"
type input "10/16/2025"
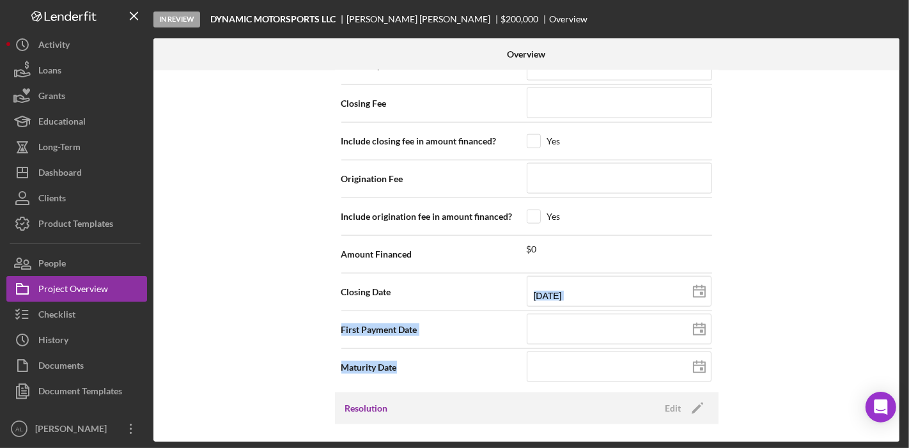
drag, startPoint x: 895, startPoint y: 362, endPoint x: 887, endPoint y: 309, distance: 53.6
click at [887, 309] on div "Internal Workflow Stage In Review Icon/Dropdown Arrow Archive (can unarchive la…" at bounding box center [526, 255] width 746 height 371
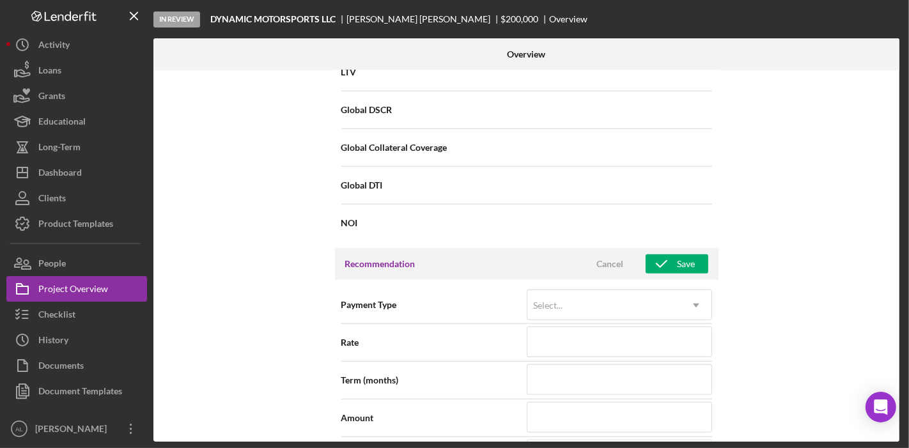
scroll to position [1045, 0]
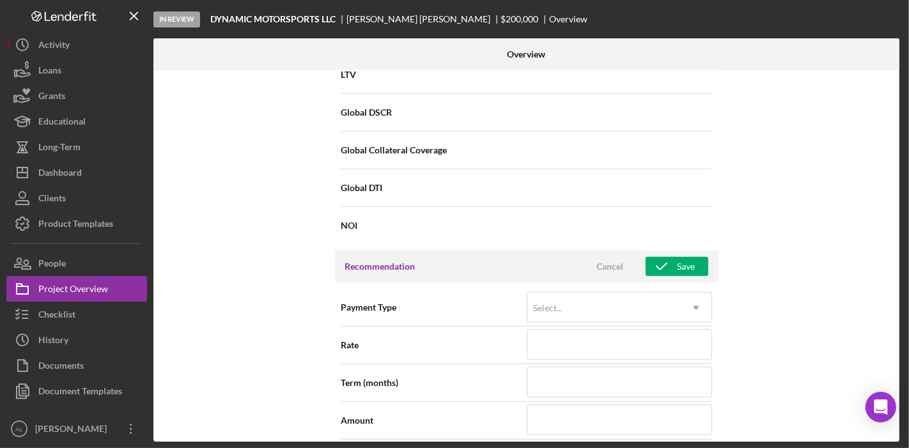
click at [689, 250] on div "Recommendation Cancel Save" at bounding box center [526, 266] width 383 height 32
click at [688, 263] on div "Save" at bounding box center [686, 266] width 18 height 19
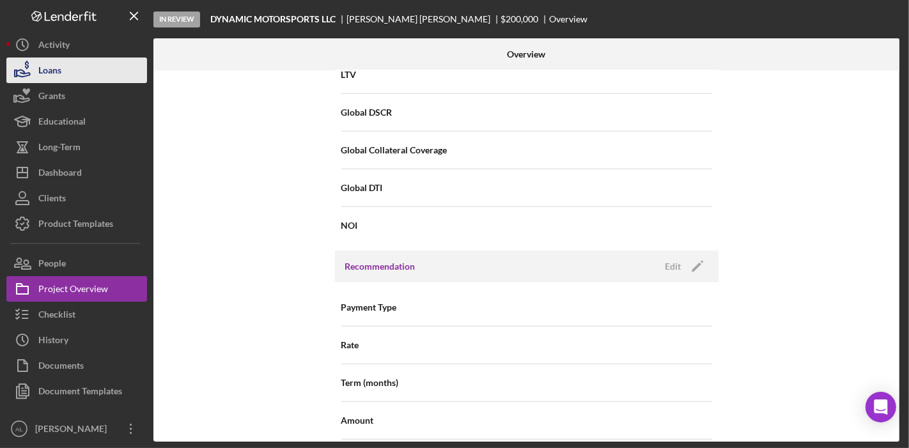
click at [51, 73] on div "Loans" at bounding box center [49, 72] width 23 height 29
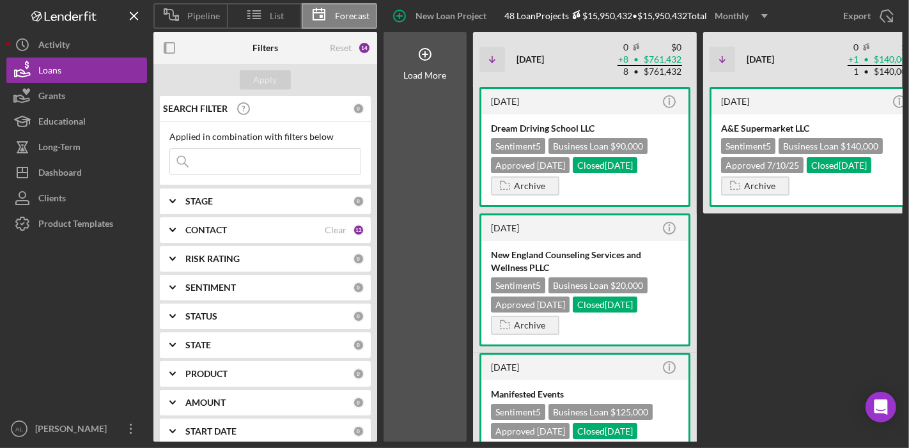
click at [754, 291] on div "[DATE] Icon/Info A&E Supermarket LLC Sentiment 5 Business Loan $140,000 Approve…" at bounding box center [815, 264] width 224 height 355
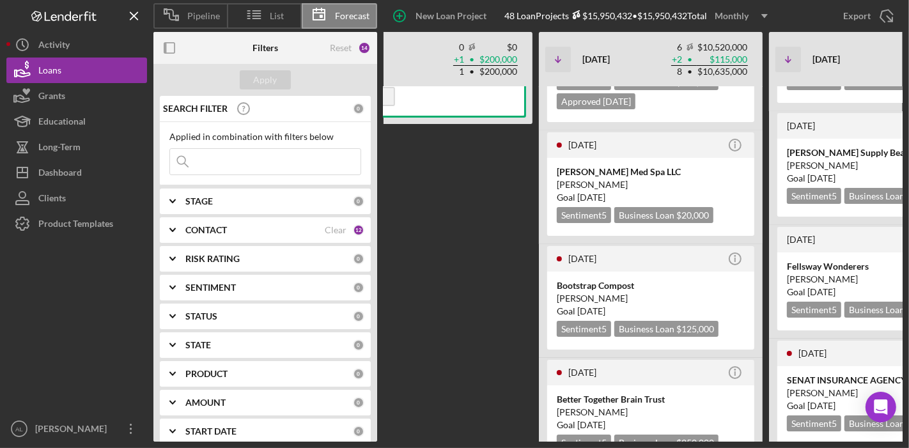
scroll to position [113, 0]
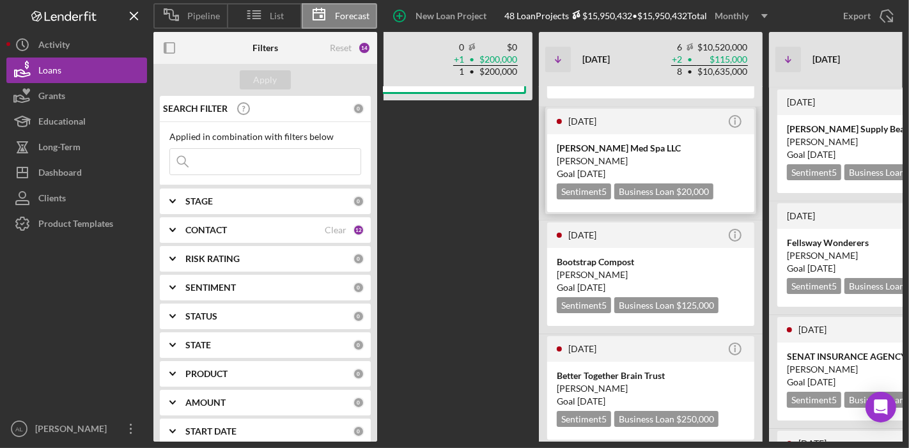
click at [670, 158] on div "[PERSON_NAME]" at bounding box center [651, 161] width 188 height 13
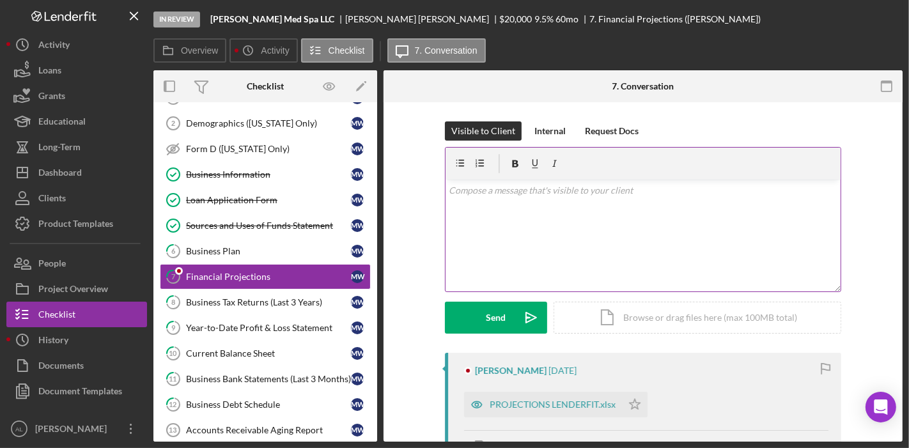
scroll to position [51, 0]
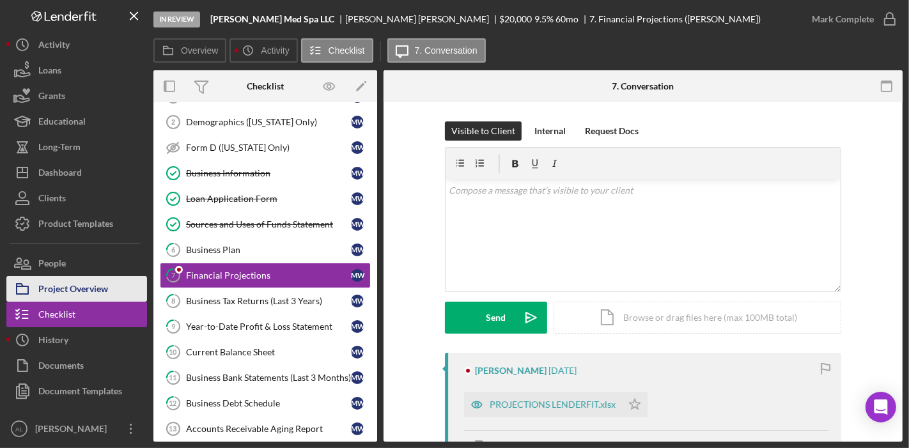
click at [77, 286] on div "Project Overview" at bounding box center [73, 290] width 70 height 29
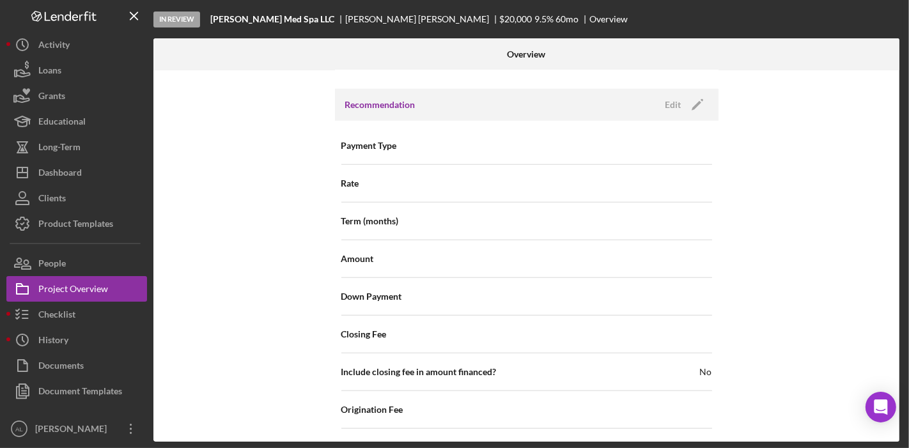
scroll to position [1063, 0]
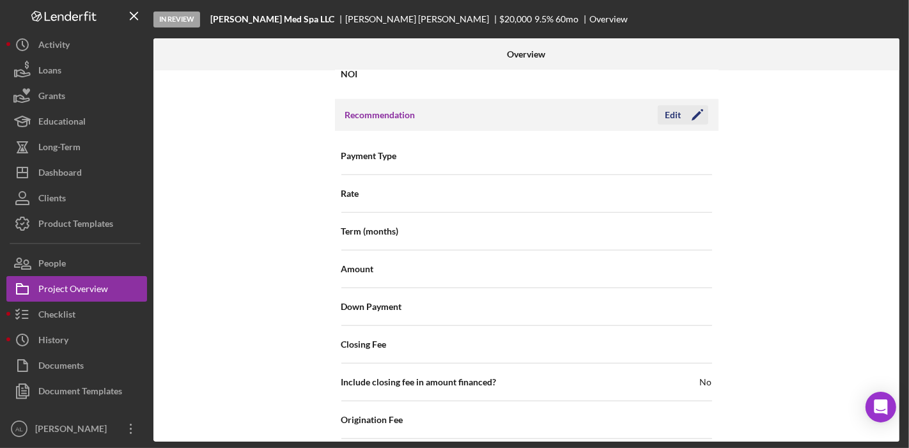
click at [695, 114] on icon "Icon/Edit" at bounding box center [697, 115] width 32 height 32
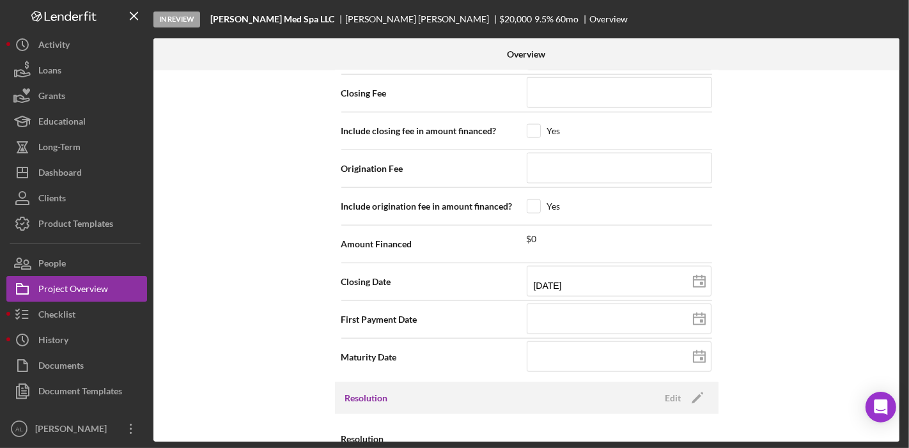
scroll to position [1325, 0]
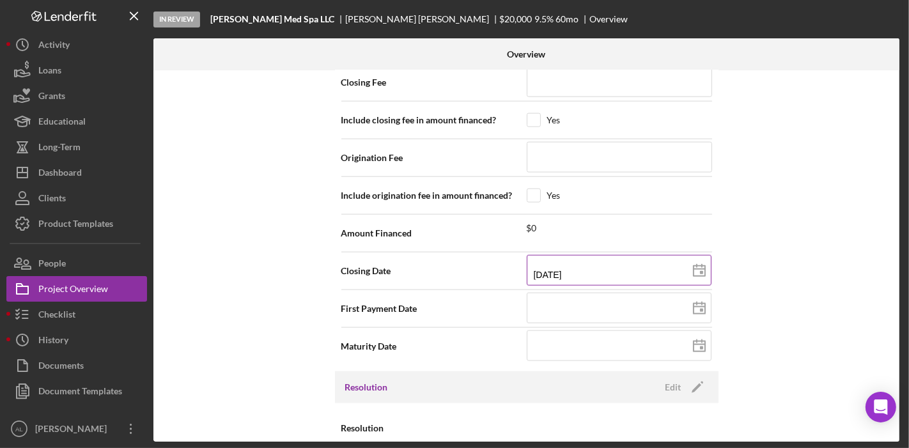
click at [696, 264] on icon at bounding box center [699, 271] width 32 height 32
type input "10/29/2025"
type input "2025-10-29"
type input "11/29/2025"
type input "2025-11-29"
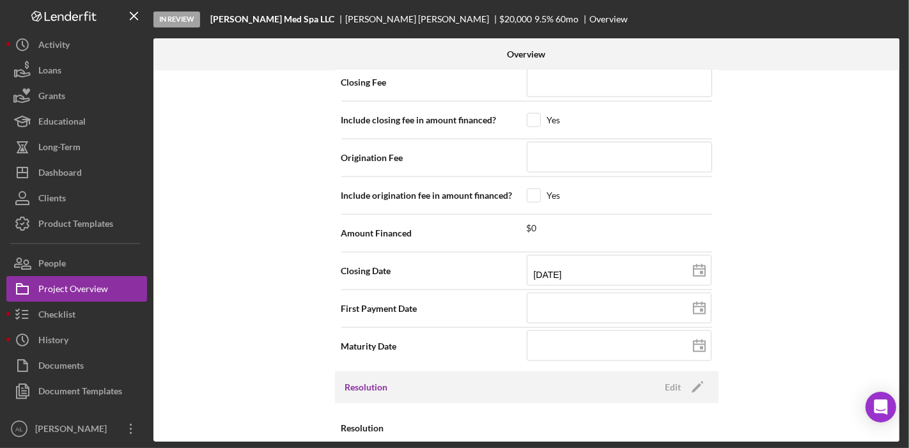
type input "2025-11-08"
type input "11/08/2025"
click at [759, 316] on div "Internal Workflow Stage In Review Icon/Dropdown Arrow Archive (can unarchive la…" at bounding box center [526, 255] width 746 height 371
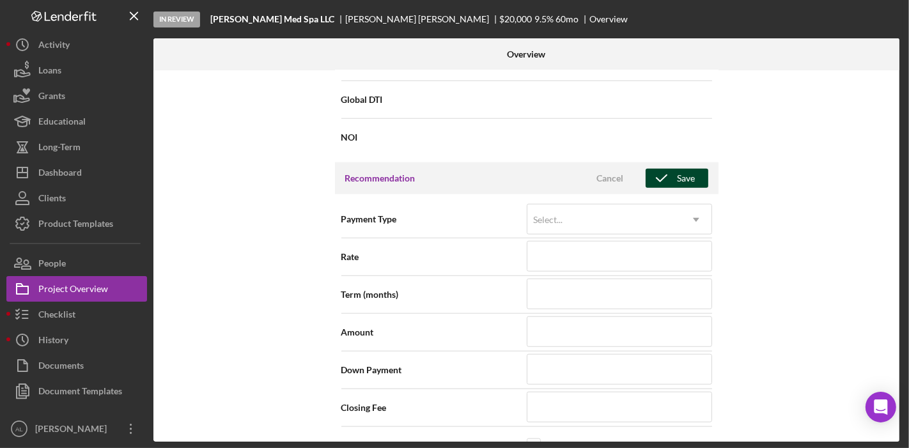
click at [690, 174] on div "Save" at bounding box center [686, 178] width 18 height 19
click at [690, 174] on icon "Icon/Edit" at bounding box center [697, 178] width 32 height 32
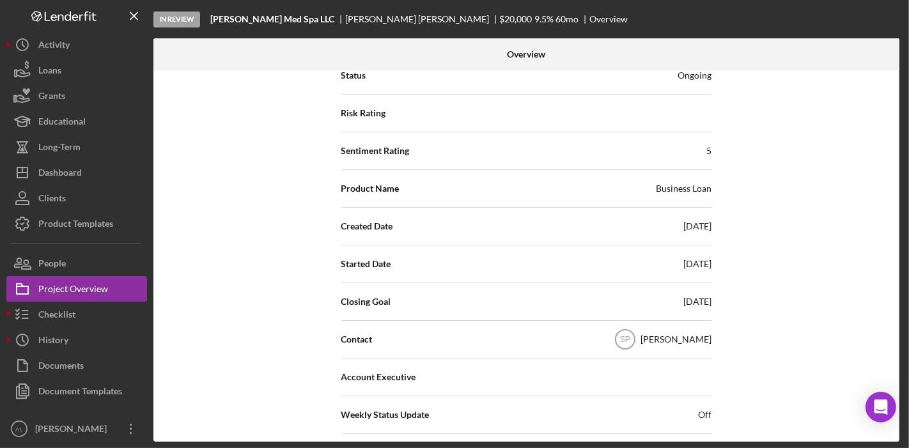
scroll to position [149, 0]
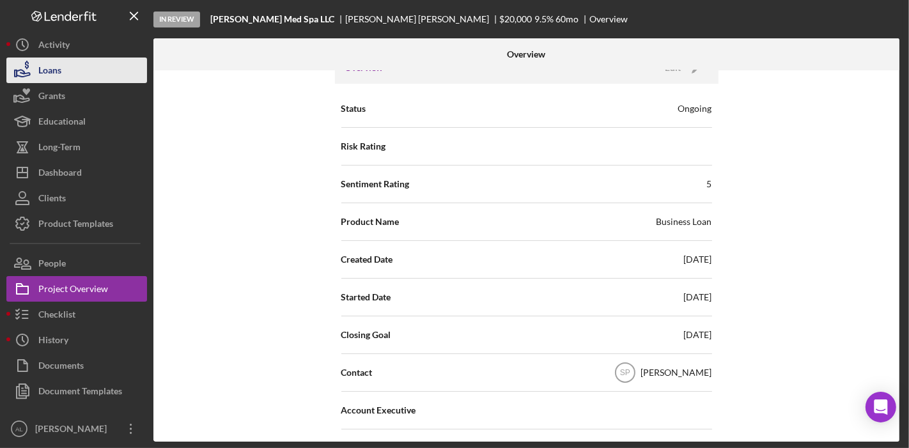
click at [45, 68] on div "Loans" at bounding box center [49, 72] width 23 height 29
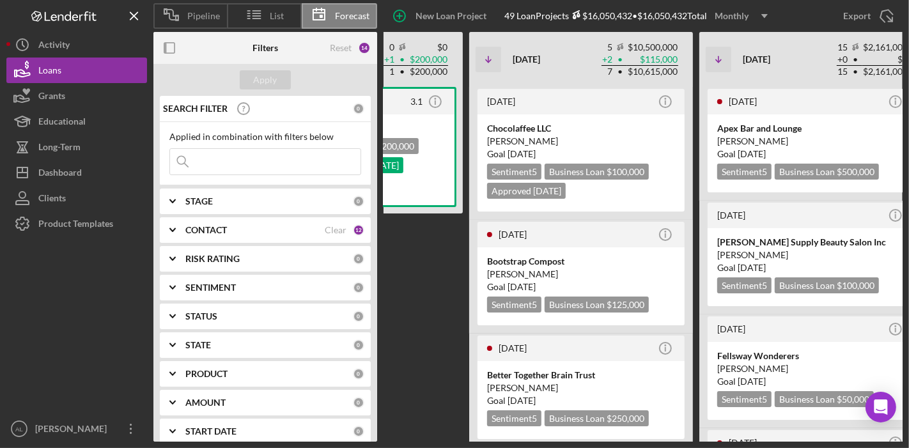
scroll to position [0, 723]
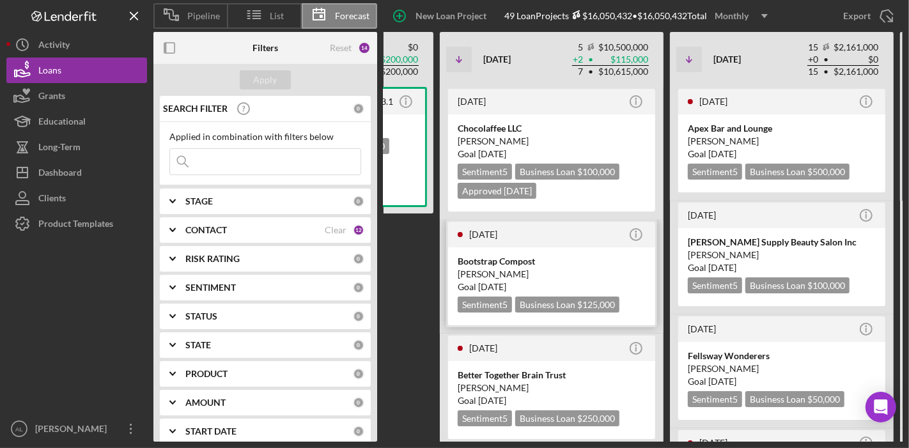
click at [562, 269] on div "[PERSON_NAME]" at bounding box center [552, 274] width 188 height 13
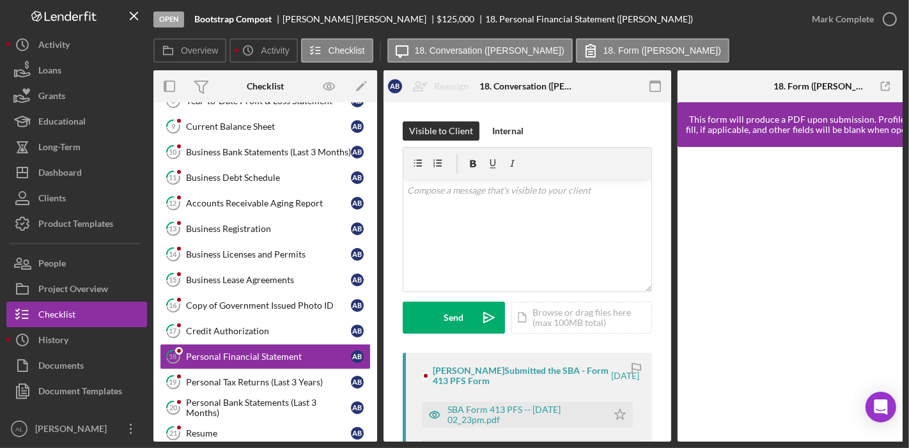
scroll to position [507, 0]
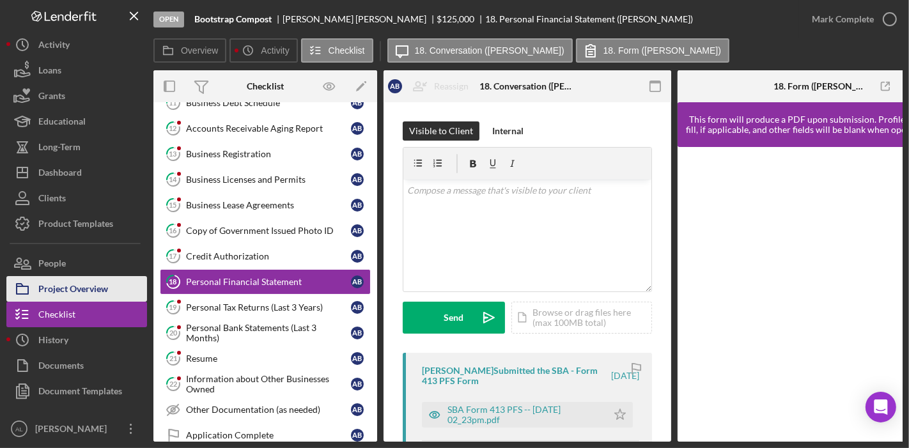
click at [95, 284] on div "Project Overview" at bounding box center [73, 290] width 70 height 29
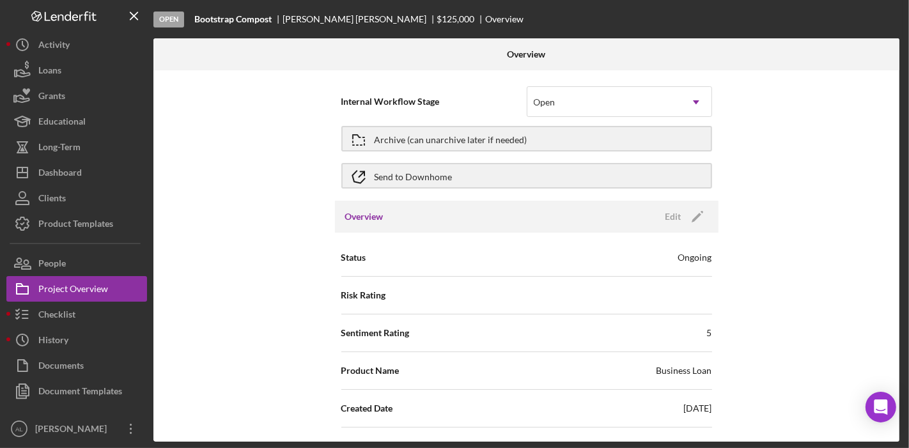
drag, startPoint x: 894, startPoint y: 125, endPoint x: 892, endPoint y: 147, distance: 22.4
click at [892, 147] on div "Internal Workflow Stage Open Icon/Dropdown Arrow Archive (can unarchive later i…" at bounding box center [526, 255] width 746 height 371
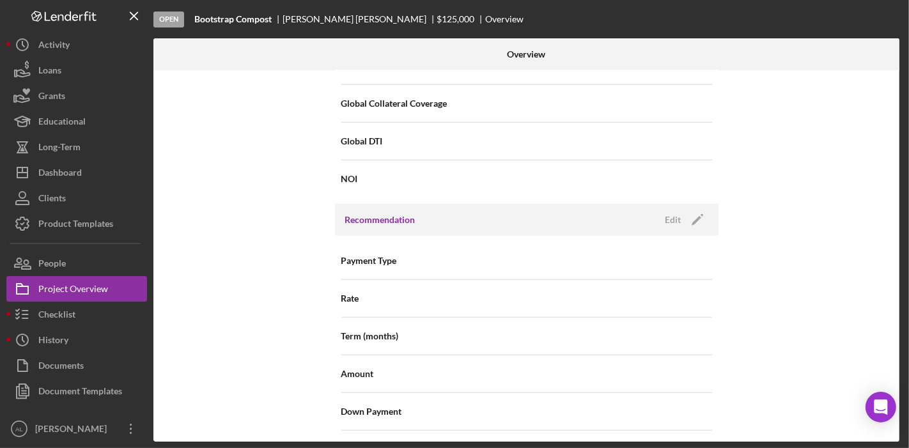
scroll to position [963, 0]
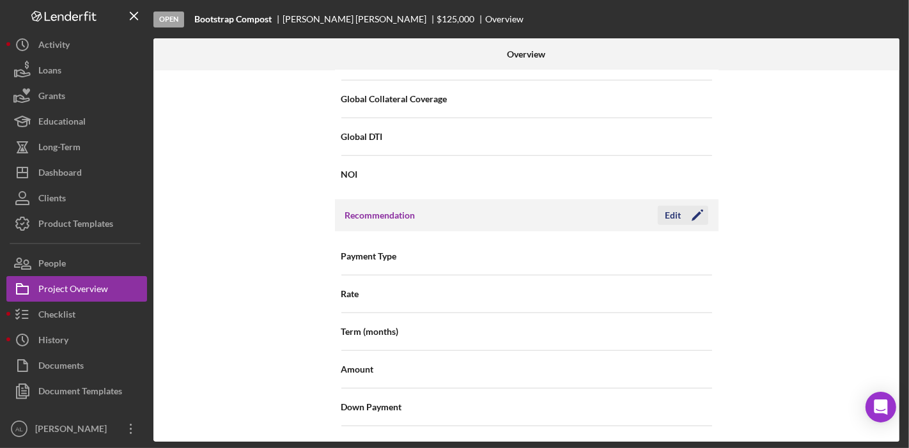
click at [691, 218] on icon "Icon/Edit" at bounding box center [697, 215] width 32 height 32
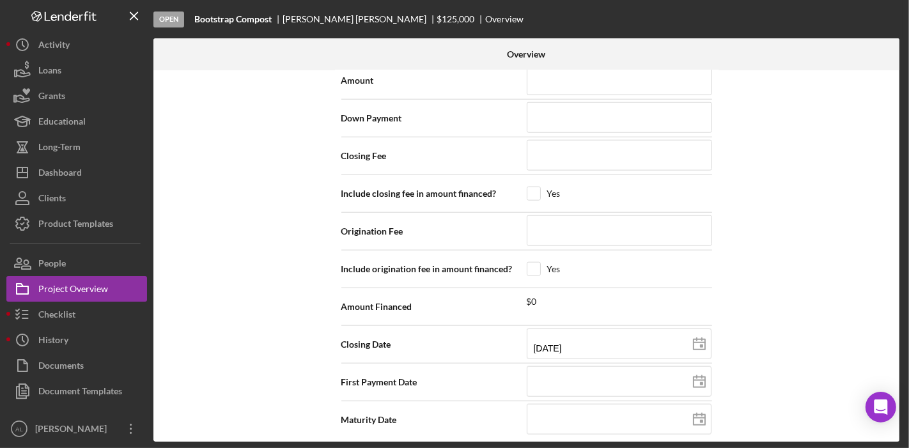
scroll to position [1254, 0]
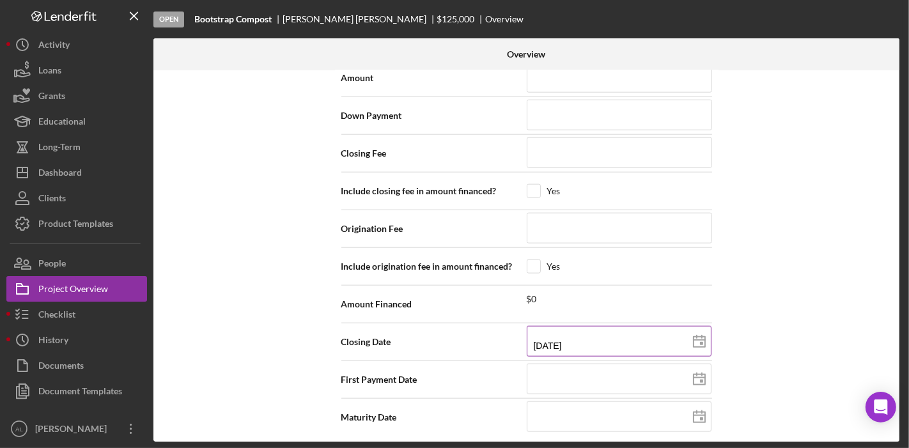
click at [701, 335] on icon at bounding box center [699, 342] width 32 height 32
type input "10/27/2025"
type input "2025-10-27"
type input "11/27/2025"
type input "2025-11-27"
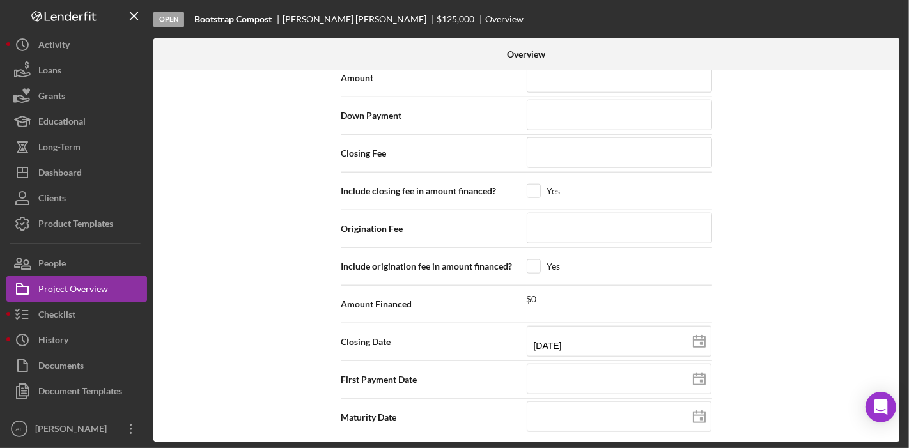
type input "11/07/2025"
type input "2025-11-07"
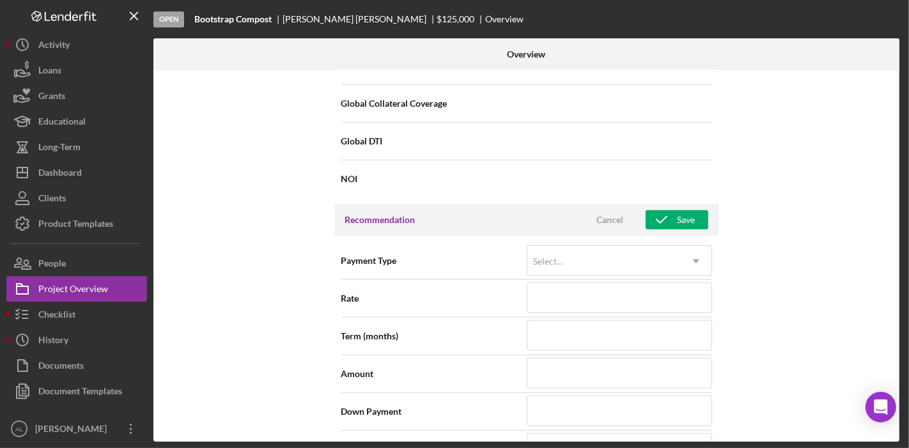
scroll to position [929, 0]
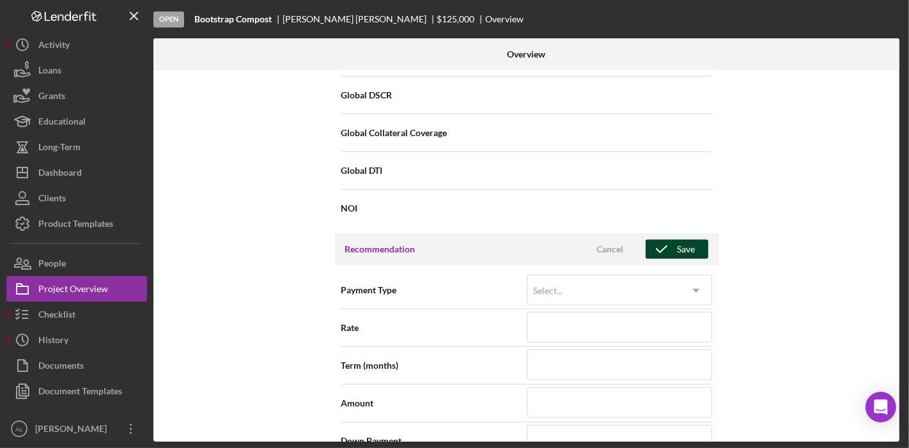
click at [701, 242] on button "Save" at bounding box center [676, 249] width 63 height 19
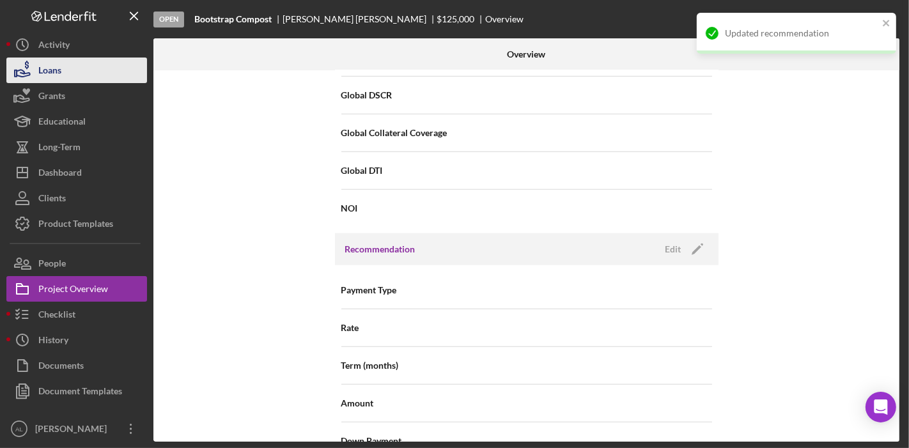
click at [58, 68] on div "Loans" at bounding box center [49, 72] width 23 height 29
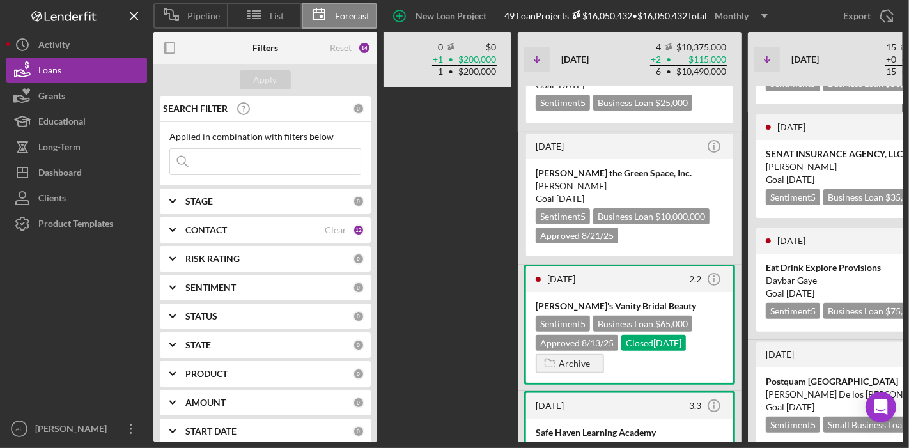
scroll to position [447, 0]
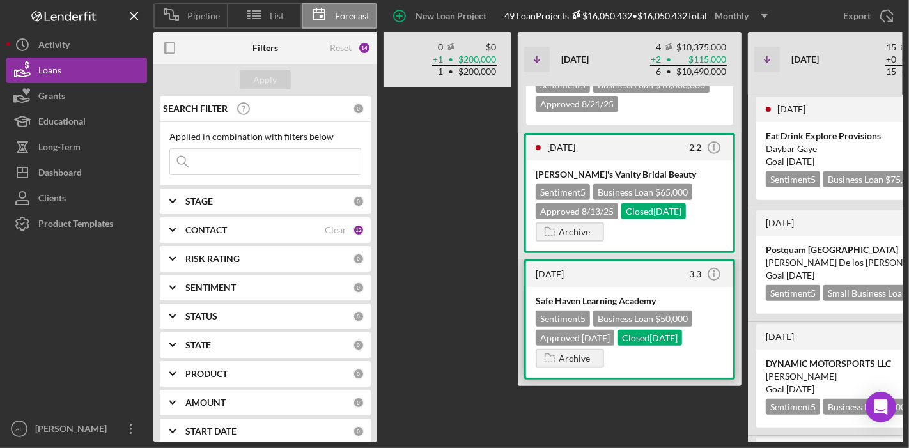
drag, startPoint x: 505, startPoint y: 279, endPoint x: 551, endPoint y: 297, distance: 49.4
click at [551, 297] on div "3 months ago Icon/Info Dream Driving School LLC Sentiment 5 Business Loan $90,0…" at bounding box center [632, 264] width 1610 height 355
click at [482, 261] on div "3 months ago Icon/Info Dream Driving School LLC Sentiment 5 Business Loan $90,0…" at bounding box center [632, 264] width 1610 height 355
click at [496, 161] on div "3 months ago Icon/Info Dream Driving School LLC Sentiment 5 Business Loan $90,0…" at bounding box center [632, 264] width 1610 height 355
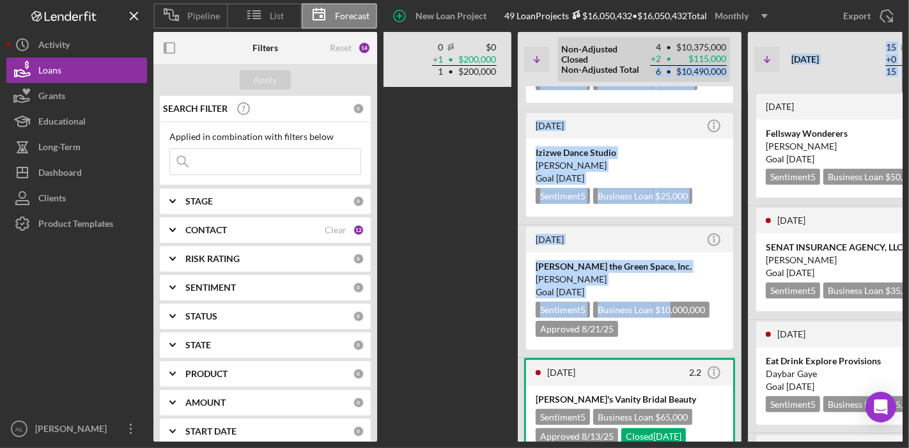
scroll to position [3, 0]
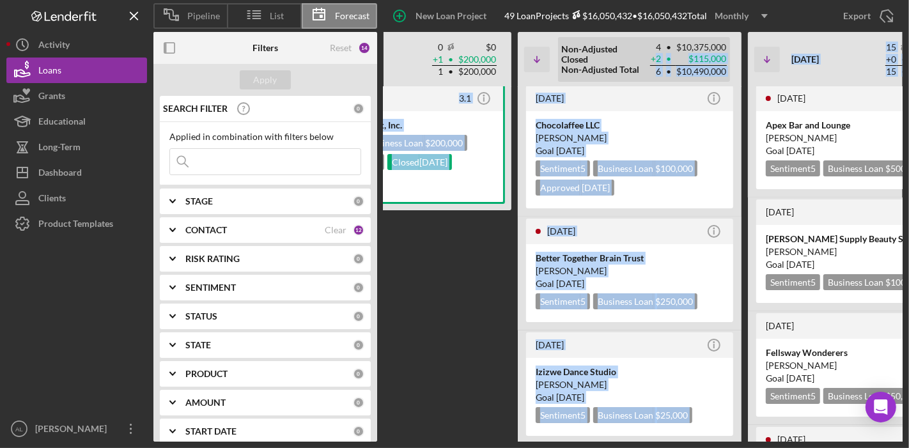
drag, startPoint x: 668, startPoint y: 127, endPoint x: 651, endPoint y: 70, distance: 59.6
click at [651, 70] on div "Icon/Table Sort Arrow Jun 2025 0 $0 + 8 • $761,432 8 • $761,432 Non-Adjusted Cl…" at bounding box center [632, 237] width 1610 height 410
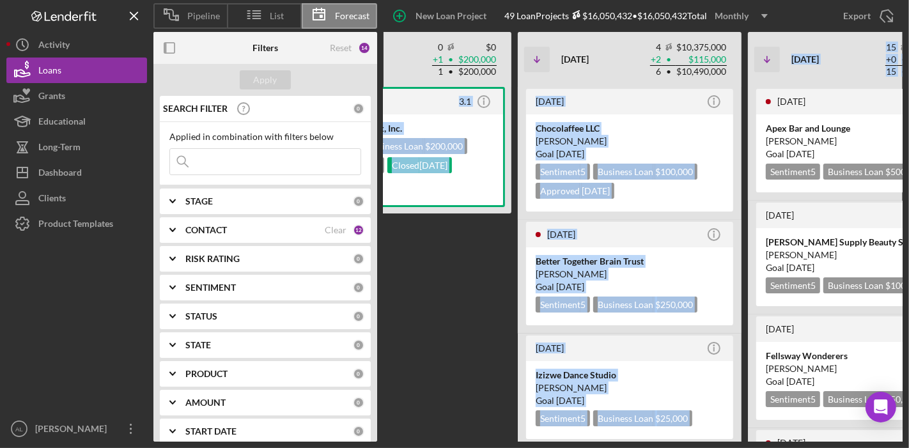
click at [498, 296] on div "5 months ago 3.1 Icon/Info Boston While Black, Inc. Sentiment 5 Business Loan $…" at bounding box center [400, 264] width 224 height 355
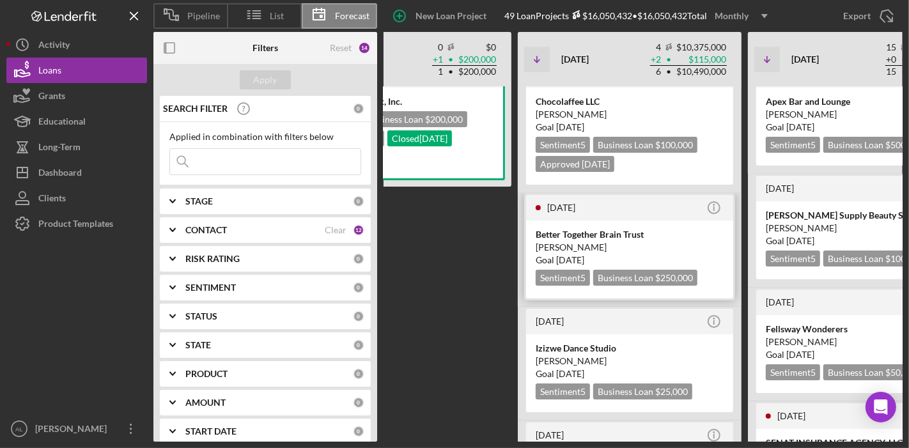
scroll to position [28, 0]
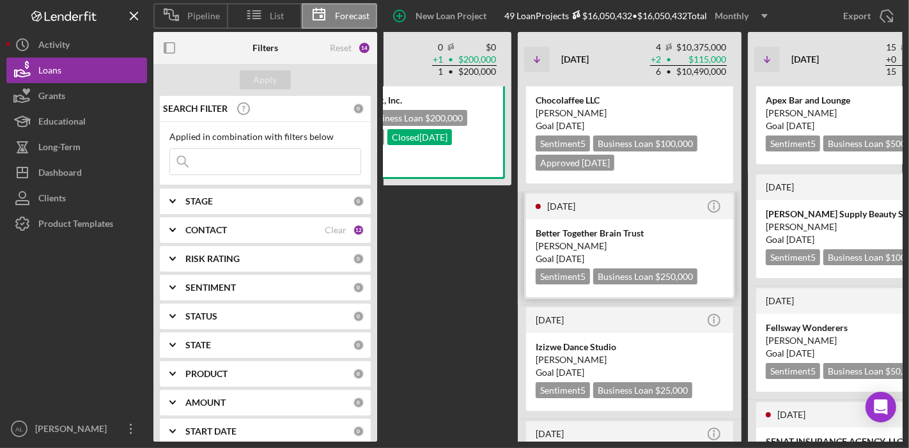
click at [610, 256] on div "Goal Today" at bounding box center [629, 258] width 188 height 13
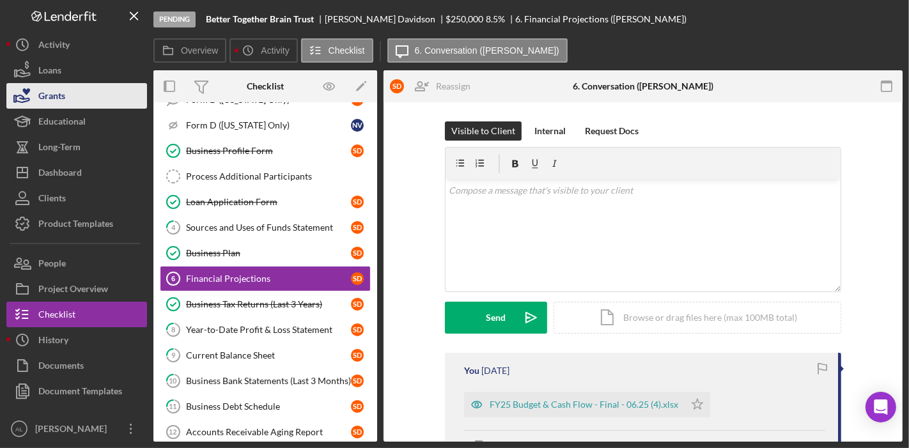
scroll to position [281, 0]
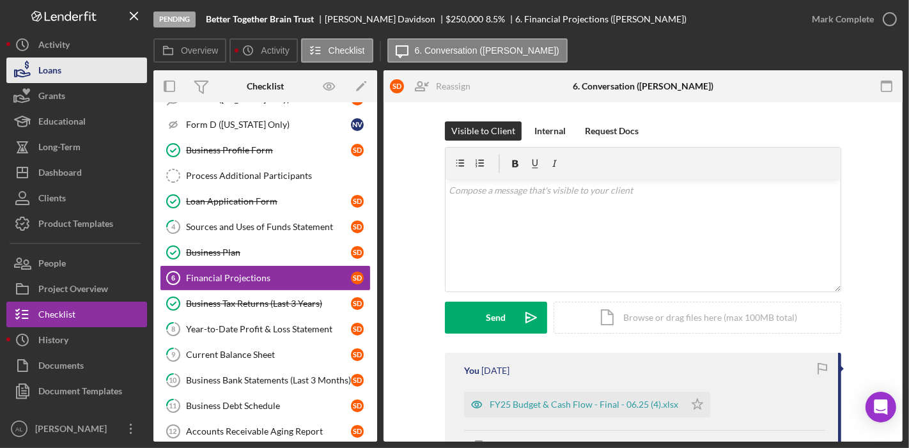
click at [58, 66] on div "Loans" at bounding box center [49, 72] width 23 height 29
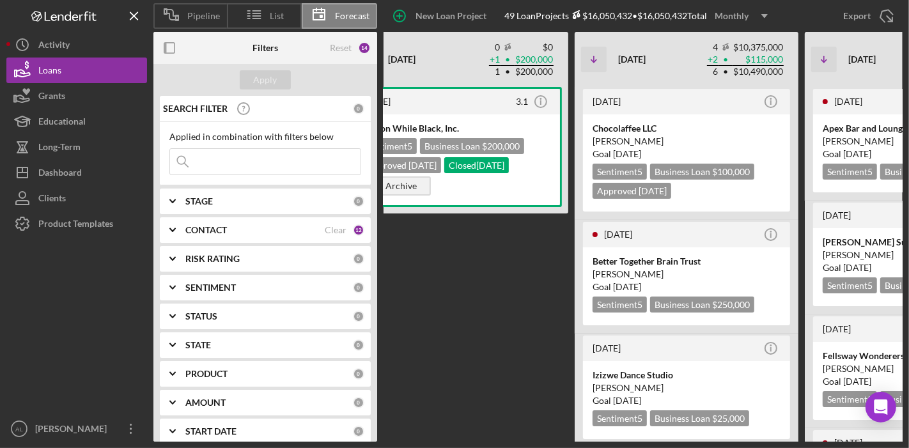
scroll to position [0, 600]
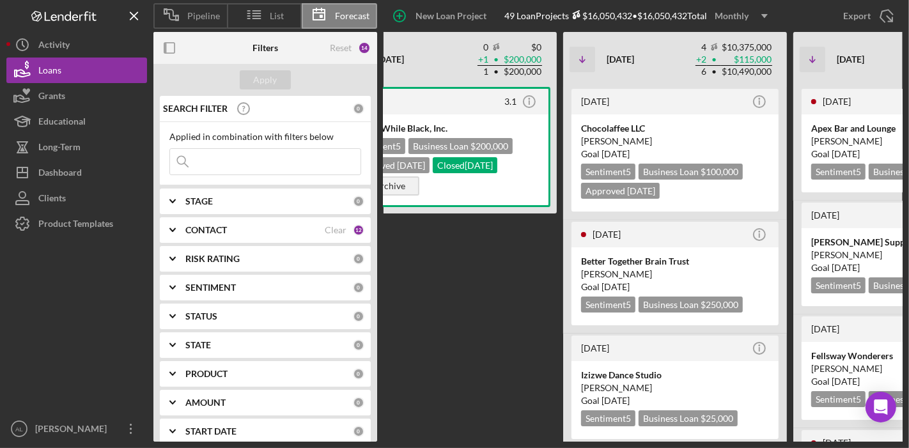
click at [521, 256] on div "5 months ago 3.1 Icon/Info Boston While Black, Inc. Sentiment 5 Business Loan $…" at bounding box center [445, 264] width 224 height 355
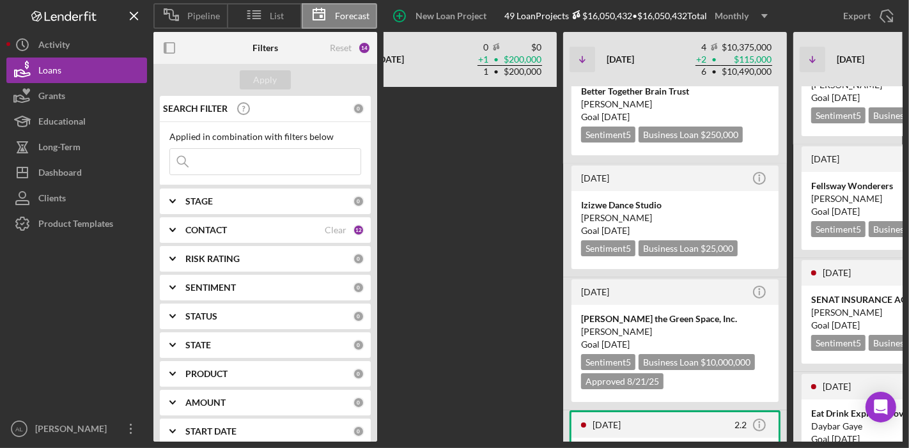
scroll to position [199, 0]
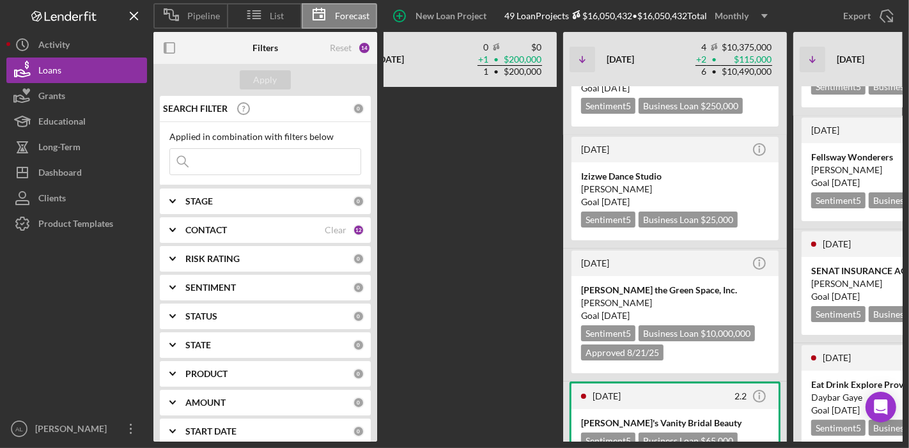
click at [517, 305] on div "3 months ago Icon/Info Dream Driving School LLC Sentiment 5 Business Loan $90,0…" at bounding box center [678, 264] width 1610 height 355
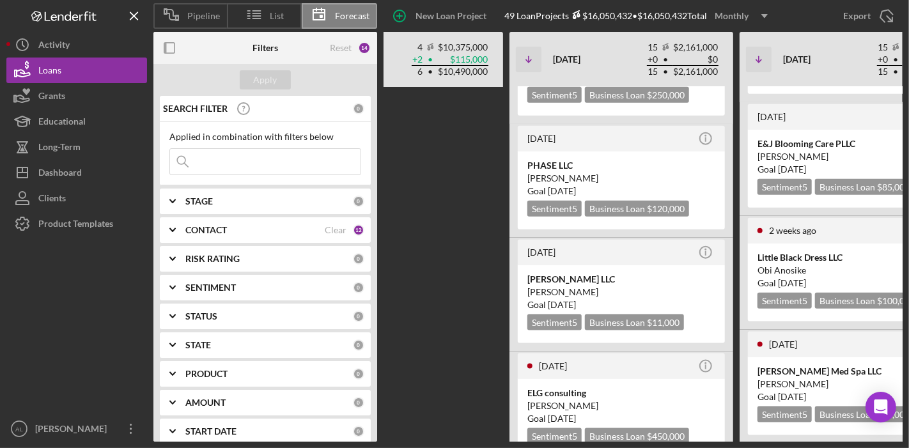
scroll to position [1334, 0]
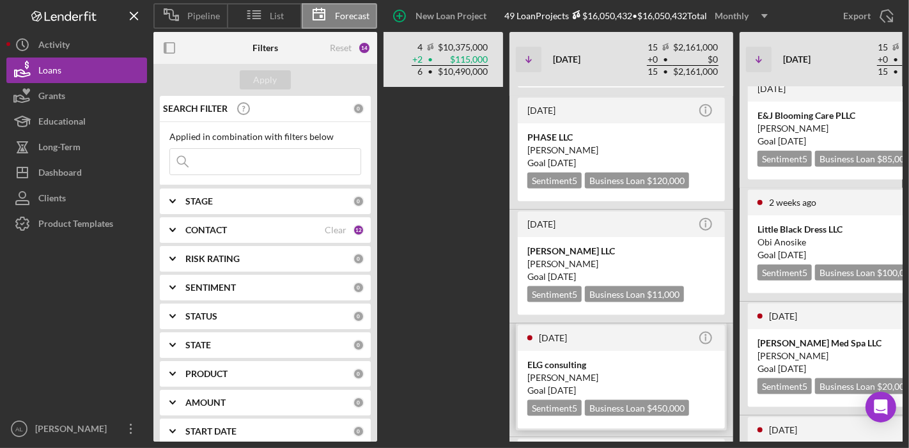
click at [647, 358] on div "ELG consulting" at bounding box center [621, 364] width 188 height 13
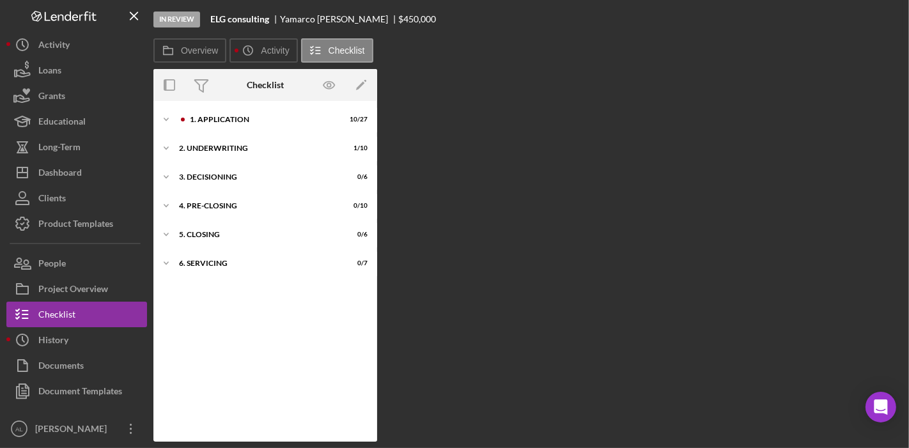
scroll to position [4, 0]
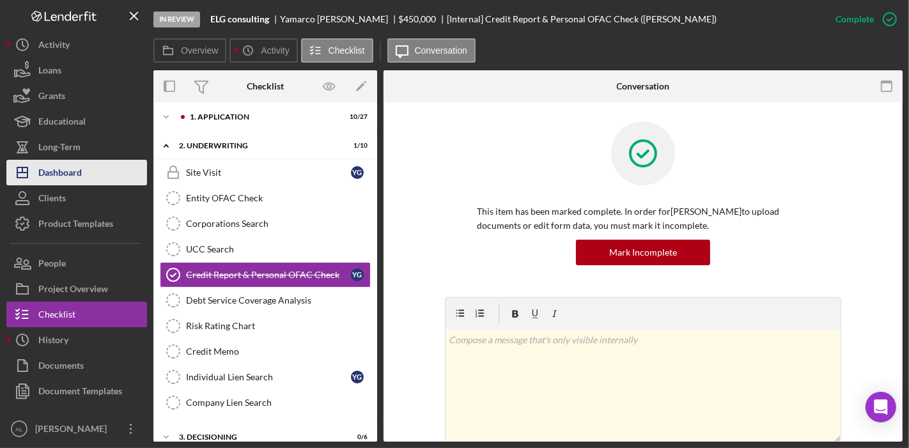
click at [109, 174] on button "Icon/Dashboard Dashboard" at bounding box center [76, 173] width 141 height 26
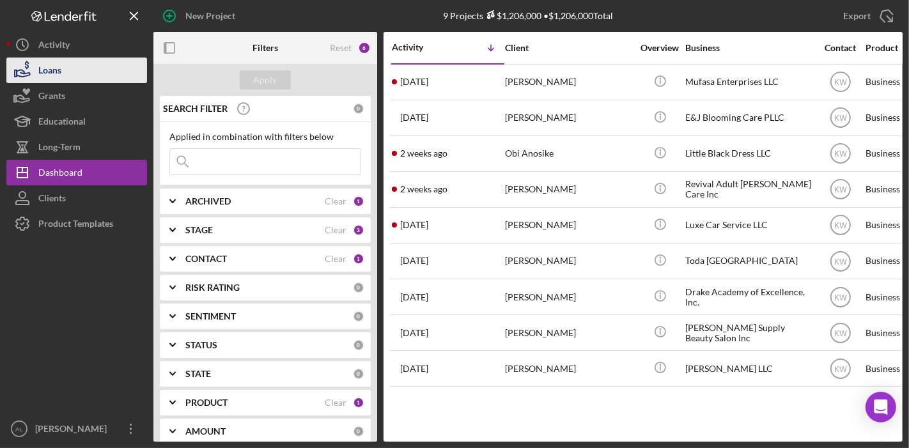
click at [79, 63] on button "Loans" at bounding box center [76, 71] width 141 height 26
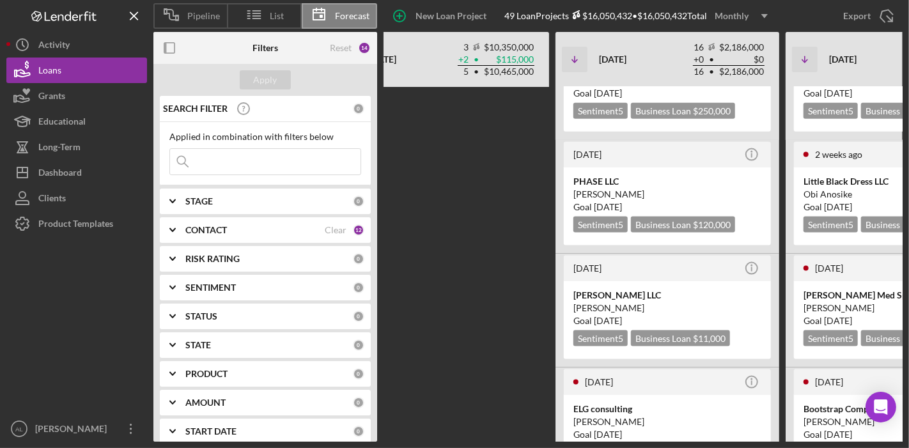
scroll to position [0, 841]
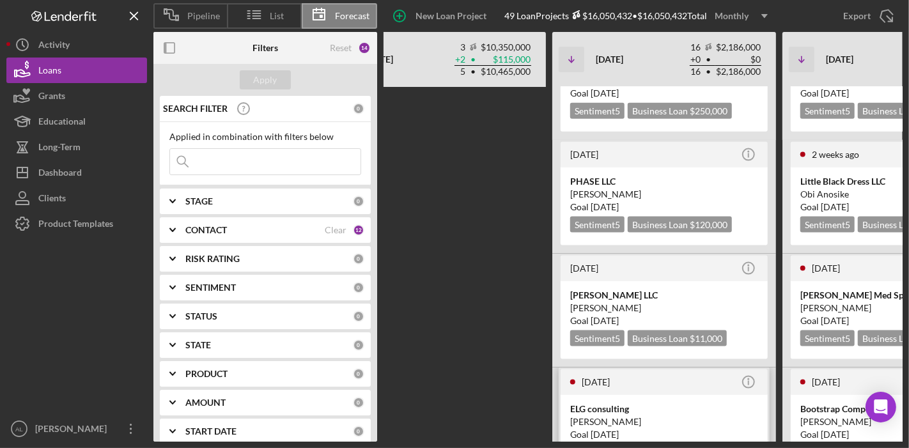
click at [671, 415] on div "[PERSON_NAME]" at bounding box center [664, 421] width 188 height 13
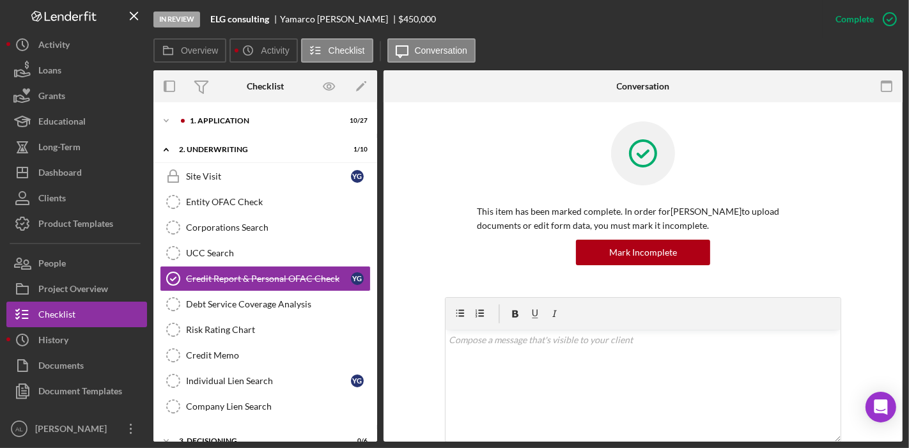
scroll to position [4, 0]
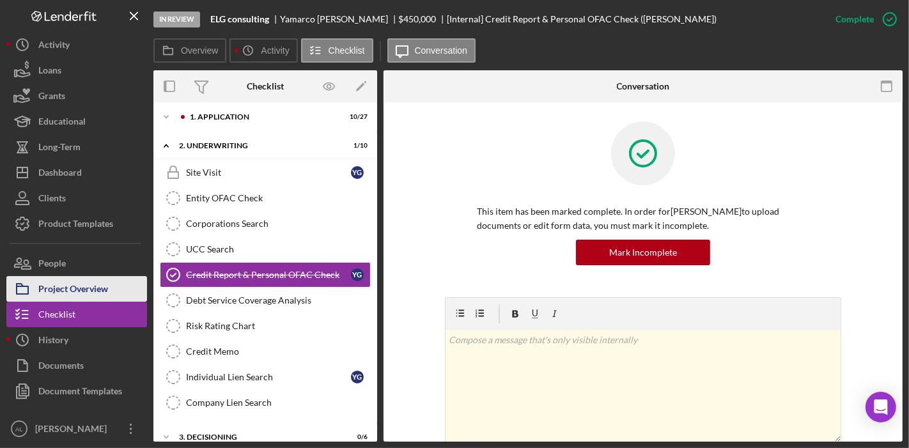
click at [80, 283] on div "Project Overview" at bounding box center [73, 290] width 70 height 29
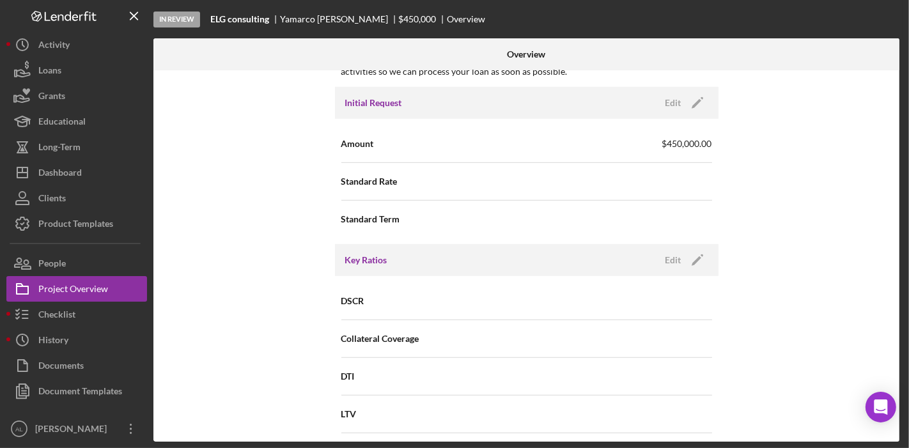
scroll to position [677, 0]
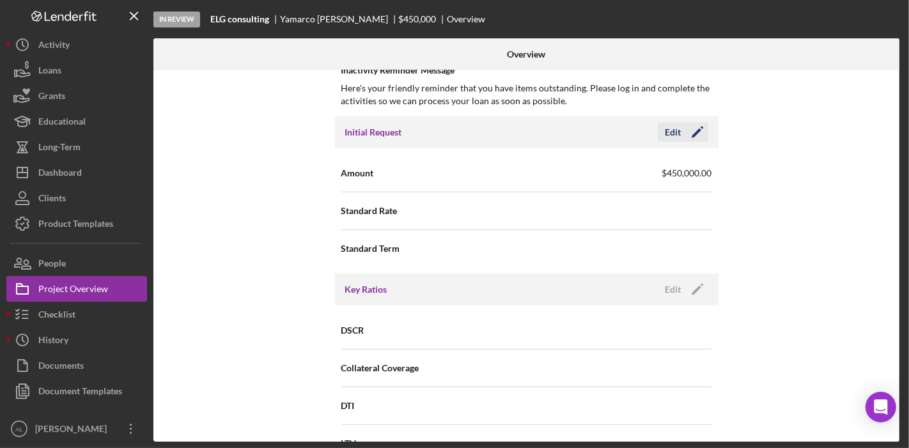
click at [696, 131] on icon "Icon/Edit" at bounding box center [697, 132] width 32 height 32
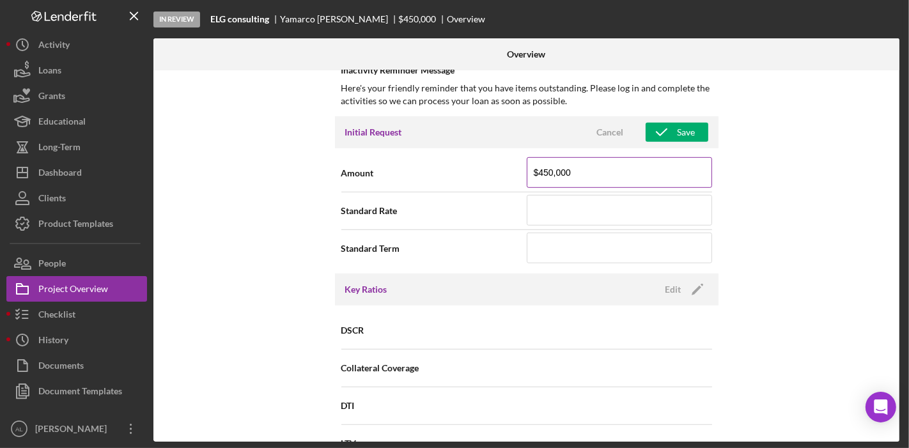
click at [550, 167] on input "$450,000" at bounding box center [619, 172] width 185 height 31
click at [540, 167] on input "$450,000" at bounding box center [619, 172] width 185 height 31
type input "$250,000"
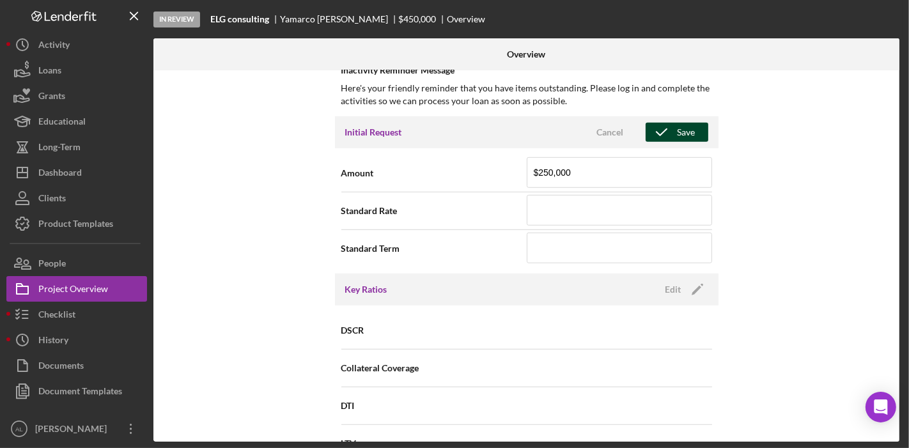
click at [666, 123] on icon "button" at bounding box center [661, 132] width 32 height 32
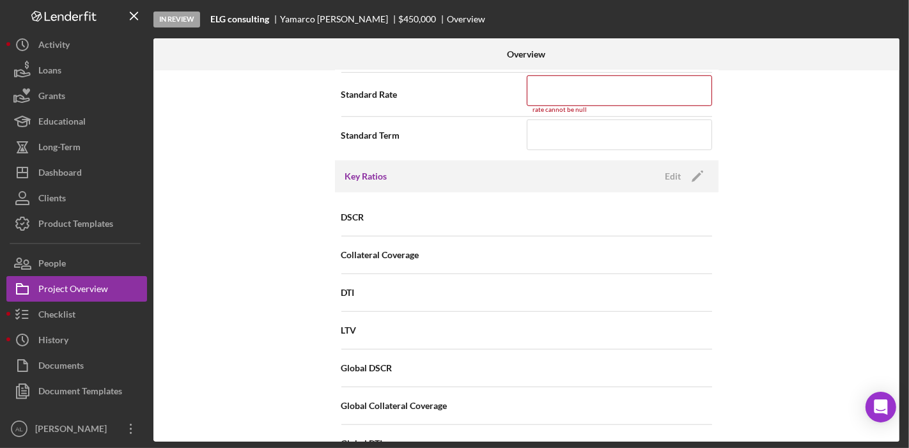
scroll to position [798, 0]
click at [610, 95] on input at bounding box center [619, 88] width 185 height 31
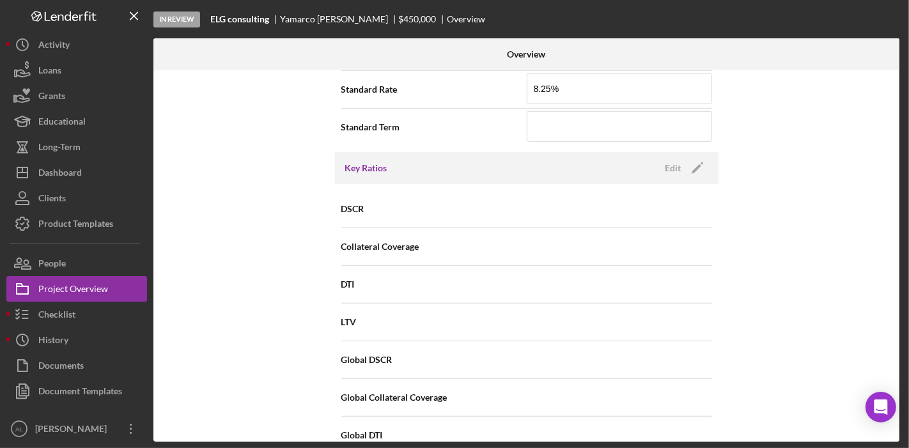
type input "8.250%"
click at [790, 116] on div "Internal Workflow Stage In Review Icon/Dropdown Arrow Archive (can unarchive la…" at bounding box center [526, 255] width 746 height 371
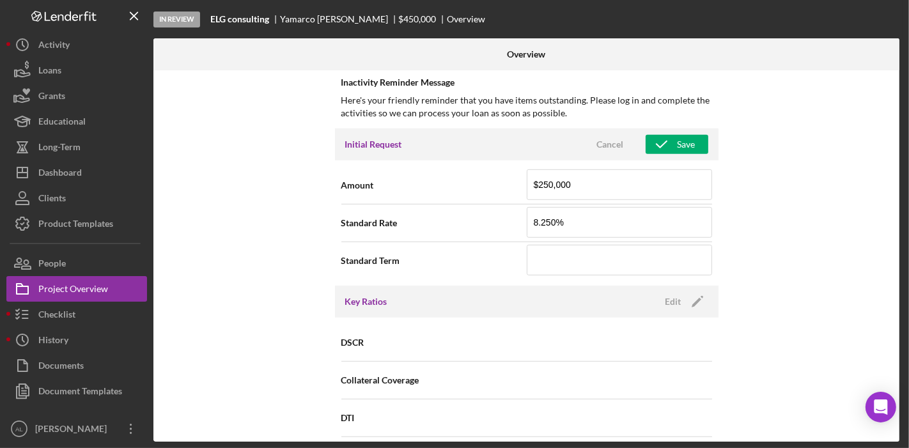
scroll to position [643, 0]
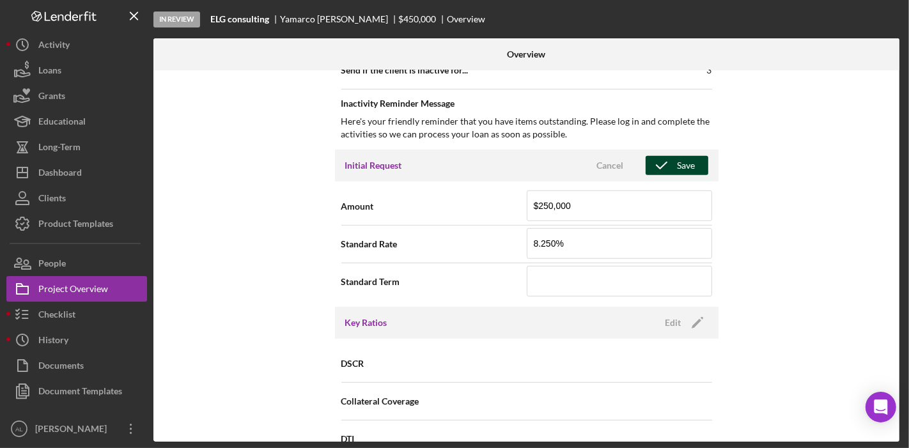
click at [680, 161] on div "Save" at bounding box center [686, 165] width 18 height 19
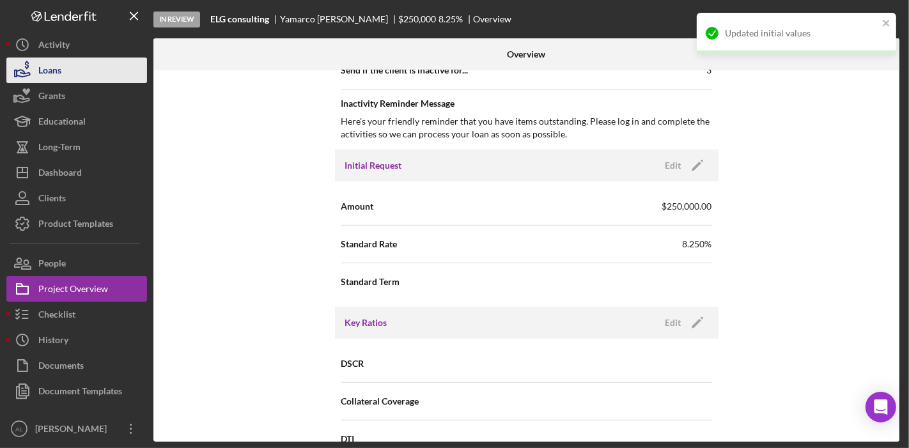
click at [49, 76] on div "Loans" at bounding box center [49, 72] width 23 height 29
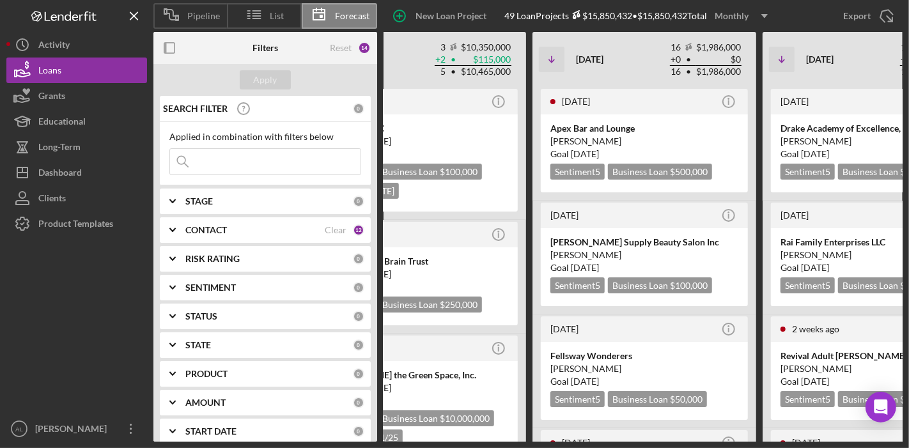
scroll to position [0, 859]
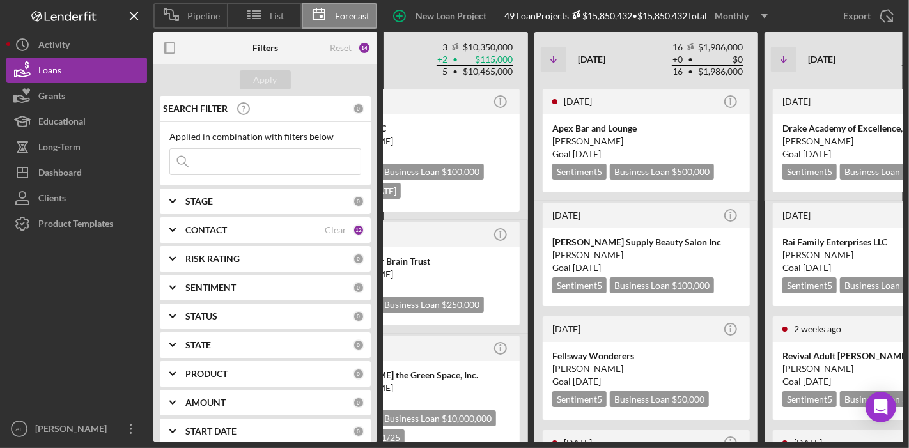
click at [759, 181] on div "3 months ago Icon/Info Dream Driving School LLC Sentiment 5 Business Loan $90,0…" at bounding box center [419, 264] width 1610 height 355
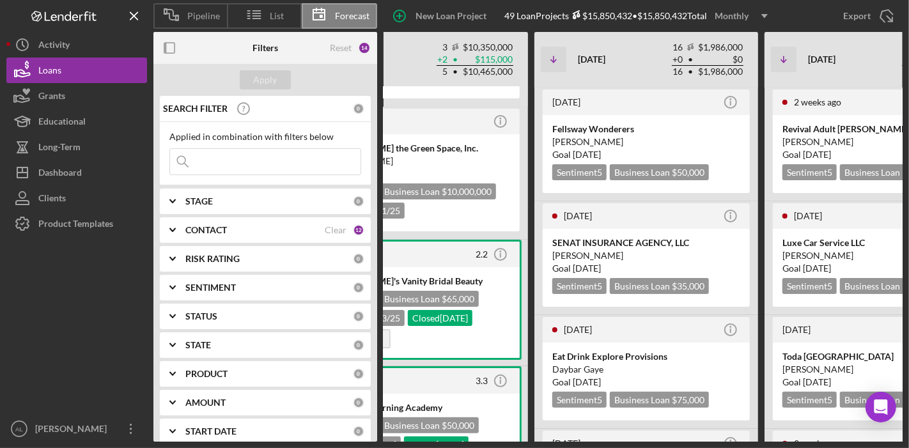
scroll to position [256, 0]
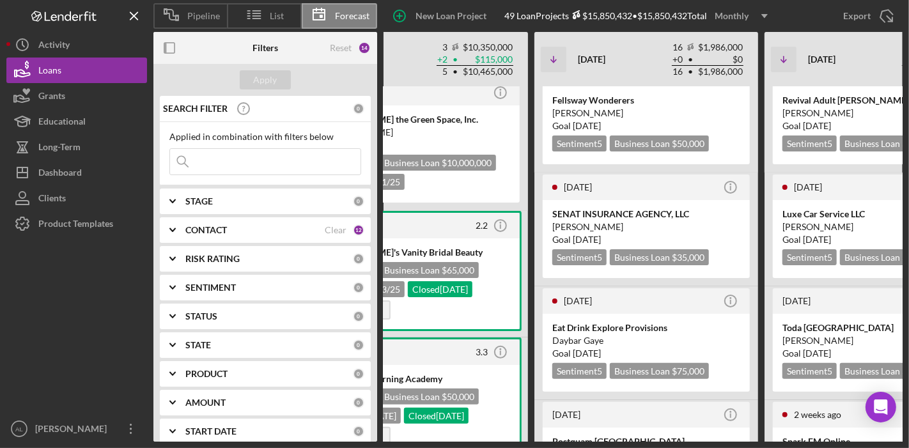
click at [752, 148] on div "5 months ago Icon/Info Fellsway Wonderers Kevin Moran Goal 1 month from now Sen…" at bounding box center [646, 116] width 224 height 114
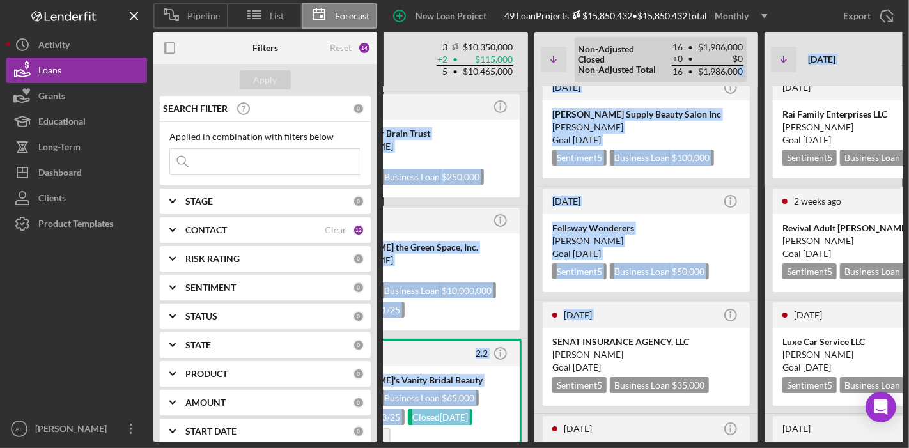
scroll to position [0, 0]
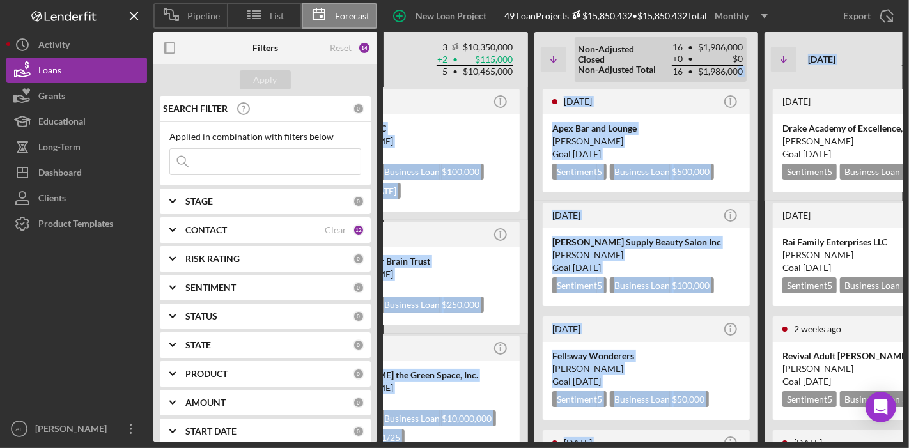
drag, startPoint x: 752, startPoint y: 149, endPoint x: 736, endPoint y: 79, distance: 71.6
click at [736, 79] on div "Icon/Table Sort Arrow Jun 2025 0 $0 + 8 • $761,432 8 • $761,432 Non-Adjusted Cl…" at bounding box center [419, 237] width 1610 height 410
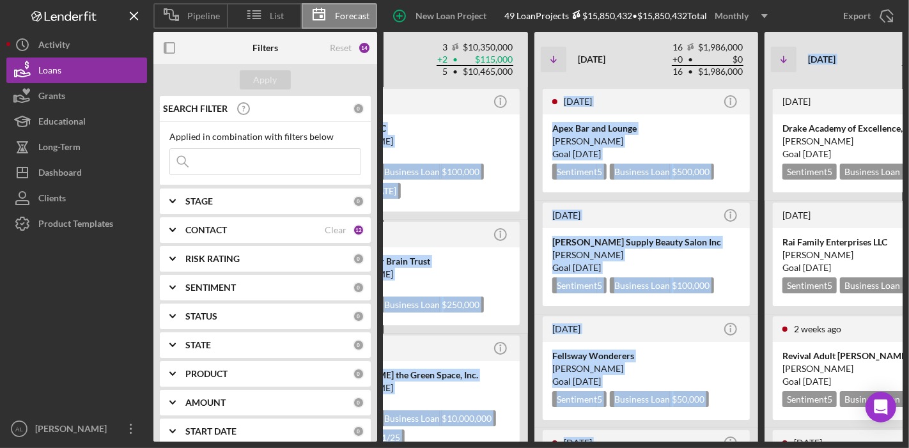
click at [756, 267] on div "2 months ago Icon/Info Naisha Supply Beauty Salon Inc Luisa Gonzalez Goal 1 mon…" at bounding box center [646, 258] width 224 height 114
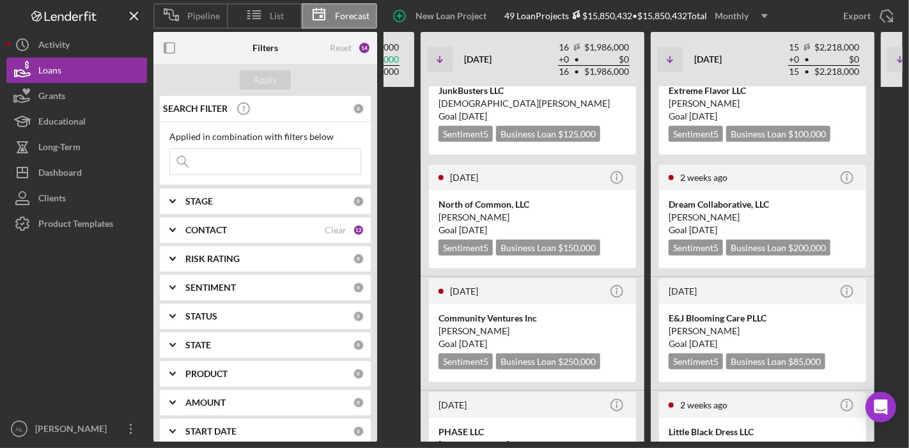
scroll to position [1022, 0]
